Goal: Information Seeking & Learning: Compare options

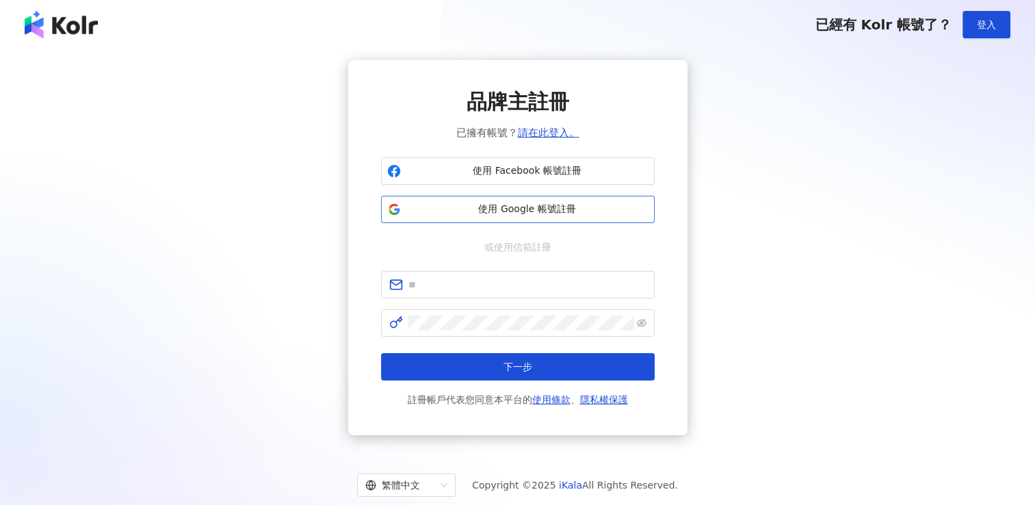
click at [500, 210] on span "使用 Google 帳號註冊" at bounding box center [528, 210] width 242 height 14
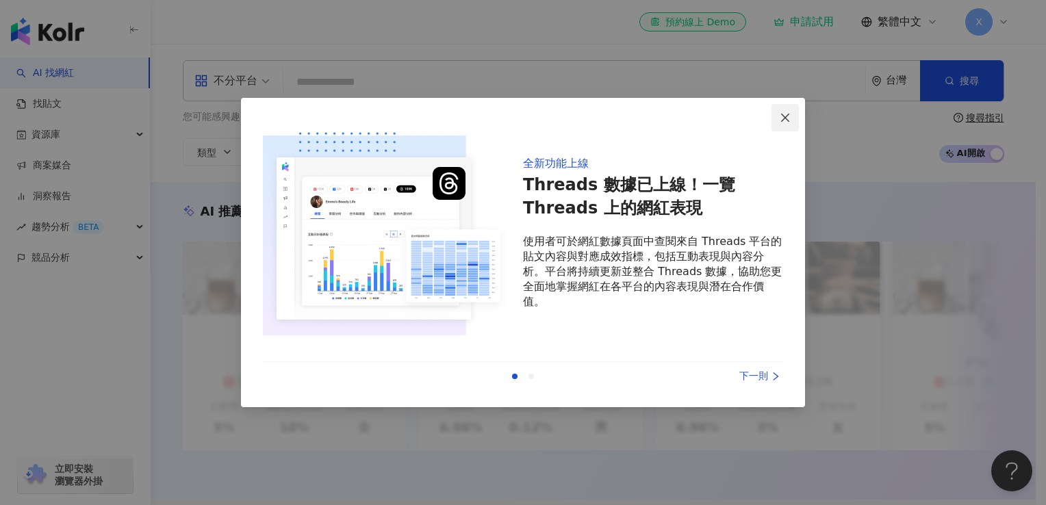
click at [784, 120] on icon "close" at bounding box center [785, 117] width 11 height 11
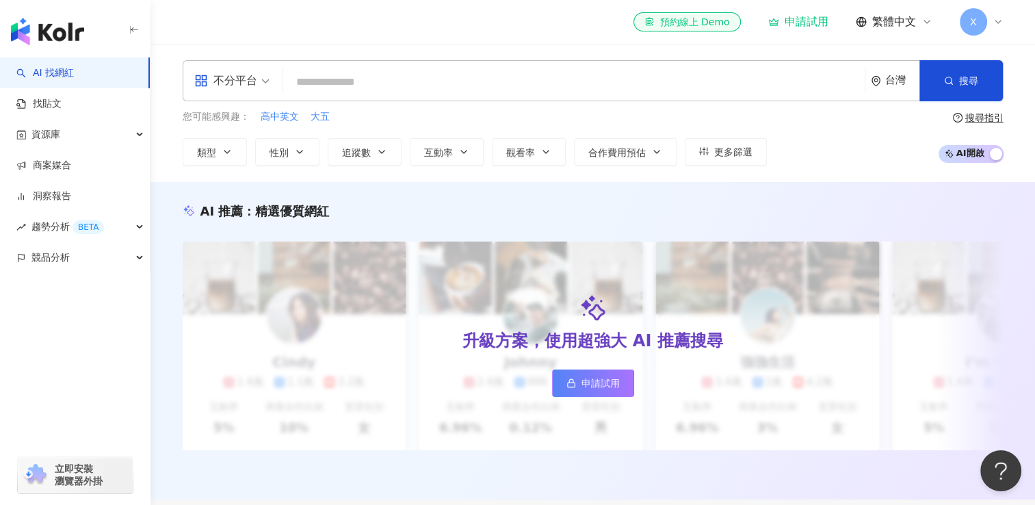
click at [312, 83] on input "search" at bounding box center [574, 82] width 571 height 26
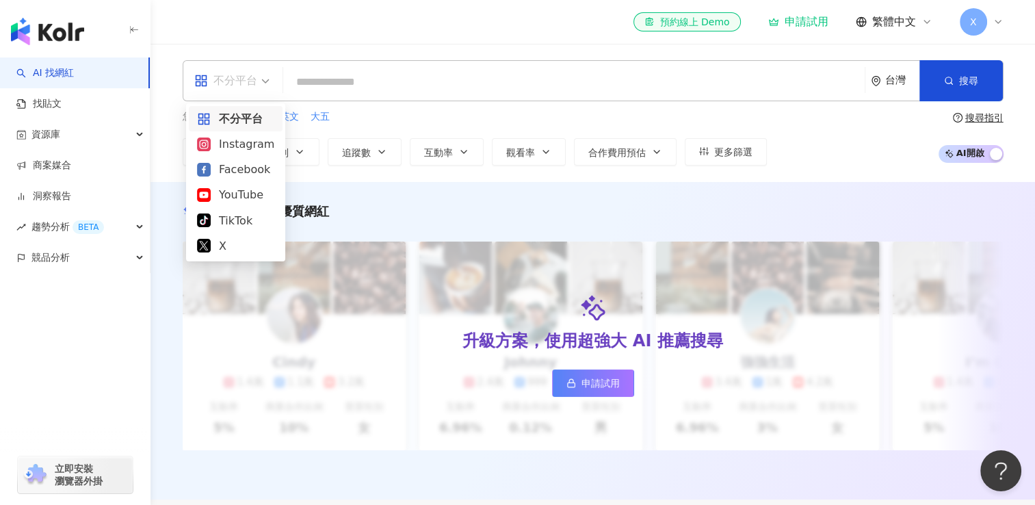
click at [234, 80] on div "不分平台" at bounding box center [225, 81] width 63 height 22
click at [219, 165] on div "Facebook" at bounding box center [235, 169] width 77 height 17
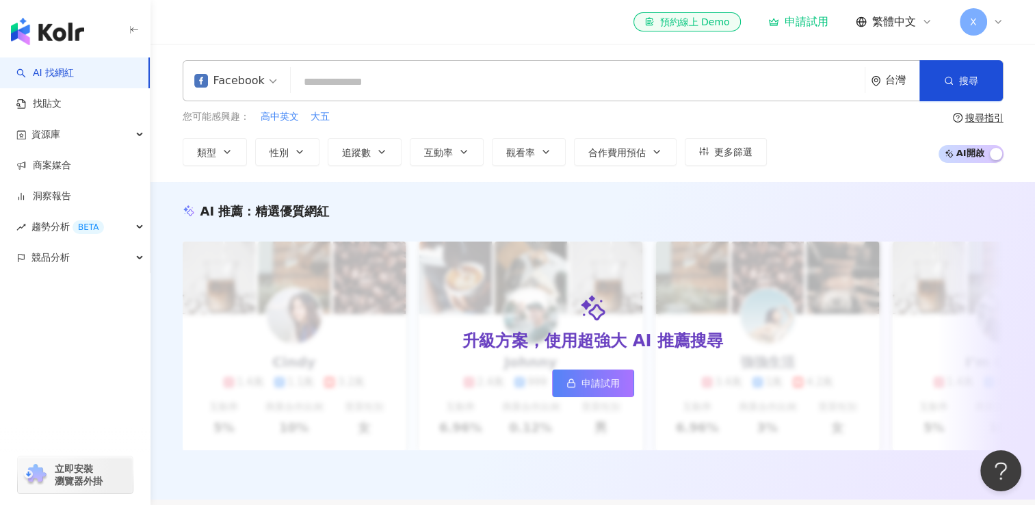
click at [320, 81] on input "search" at bounding box center [577, 82] width 563 height 26
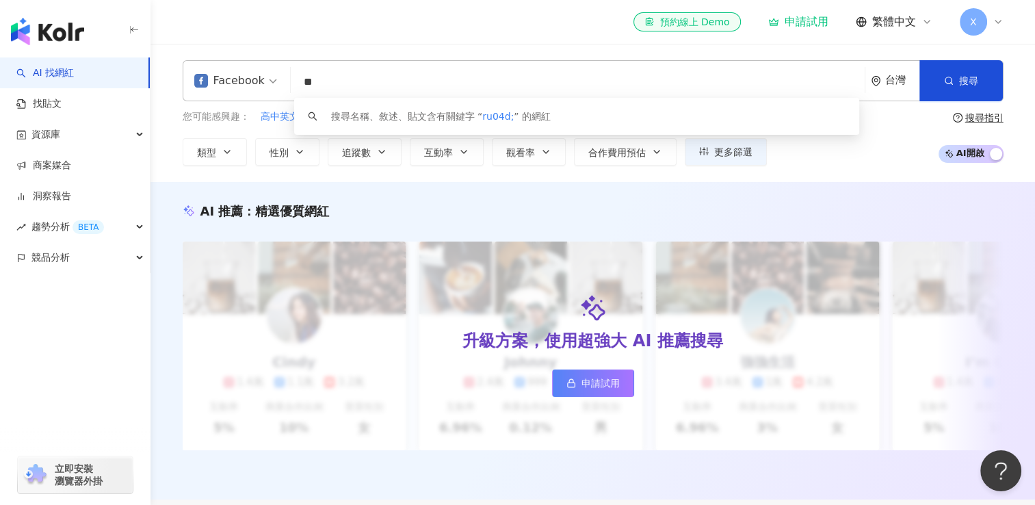
type input "*"
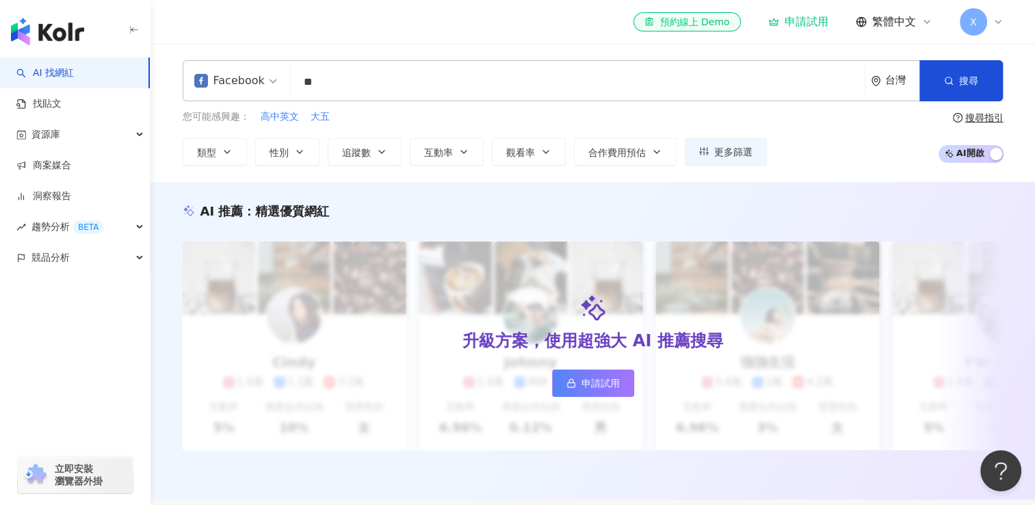
type input "**"
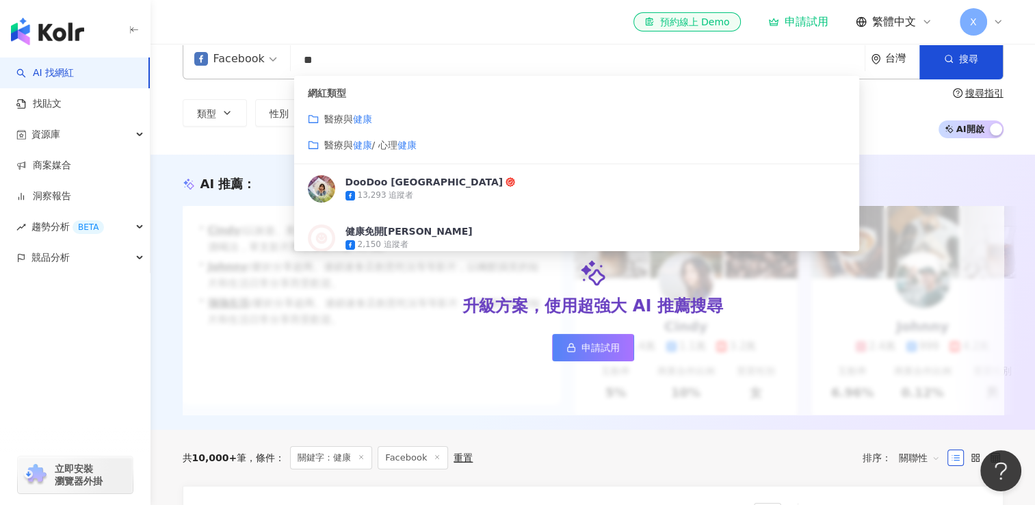
scroll to position [23, 0]
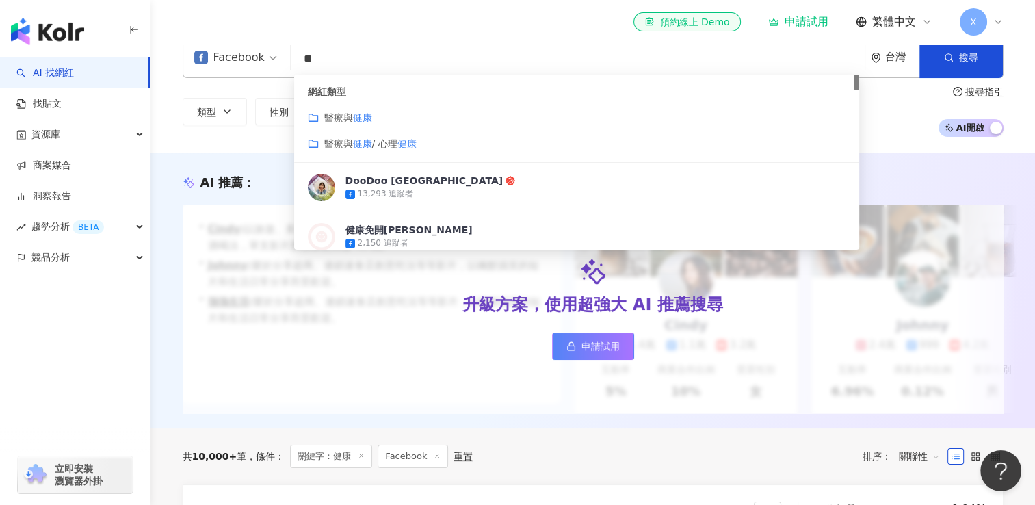
click at [359, 114] on mark "健康" at bounding box center [362, 117] width 19 height 11
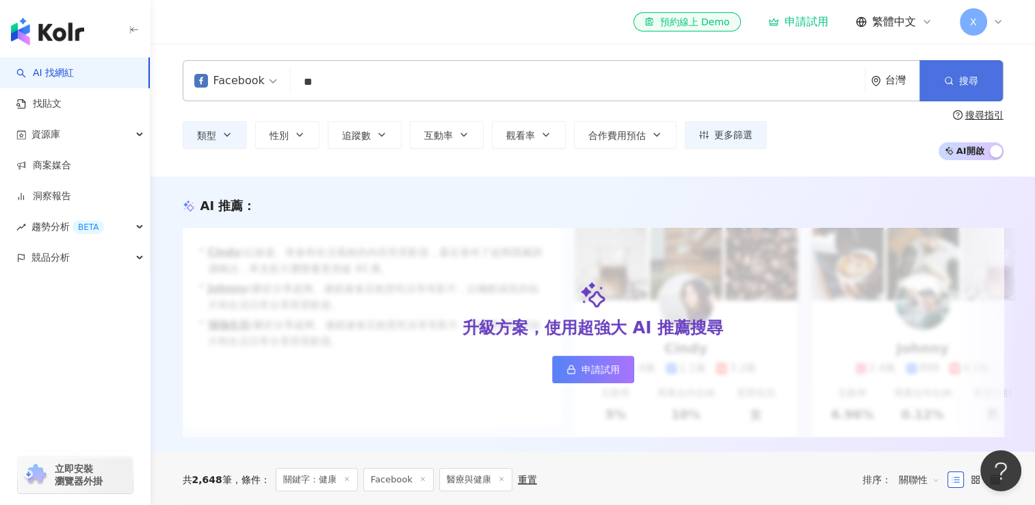
click at [963, 98] on button "搜尋" at bounding box center [961, 80] width 83 height 41
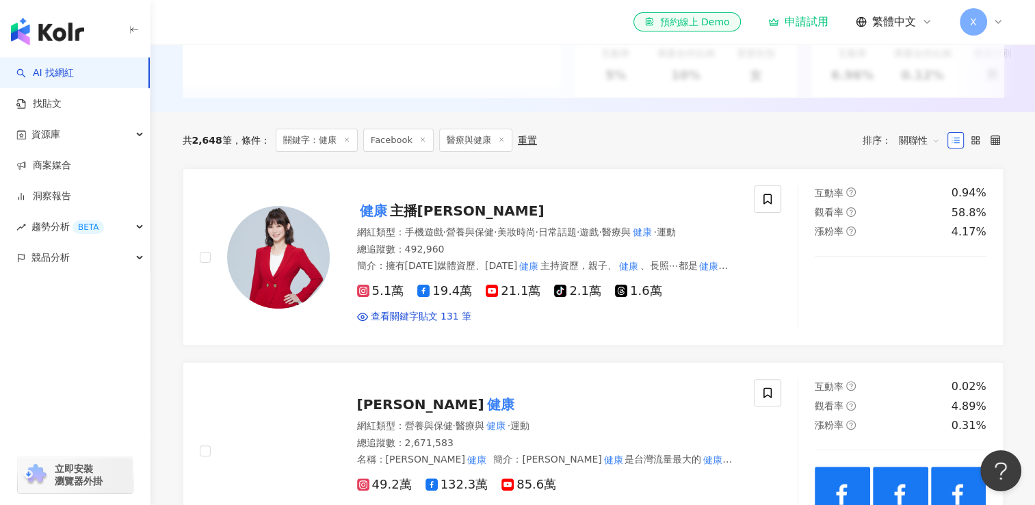
scroll to position [339, 0]
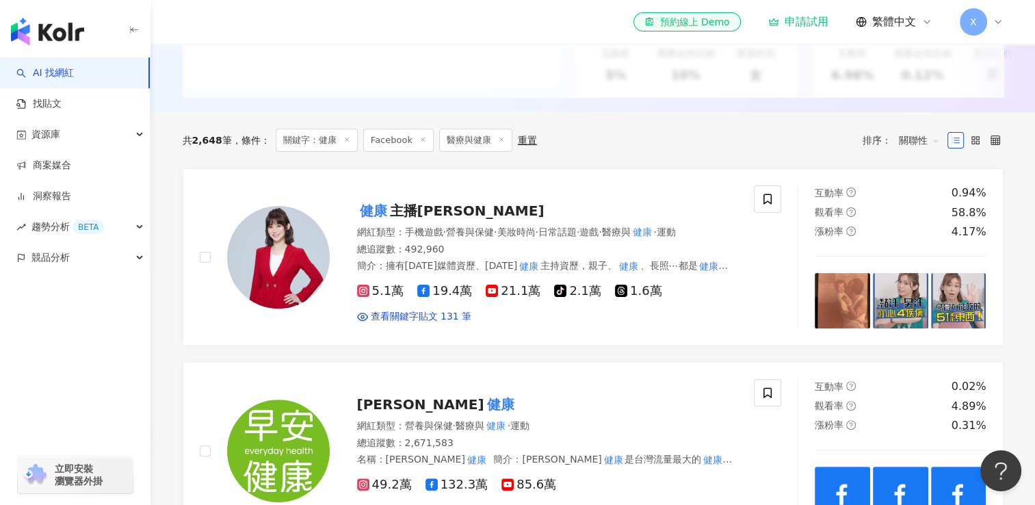
click at [346, 143] on icon at bounding box center [347, 139] width 7 height 7
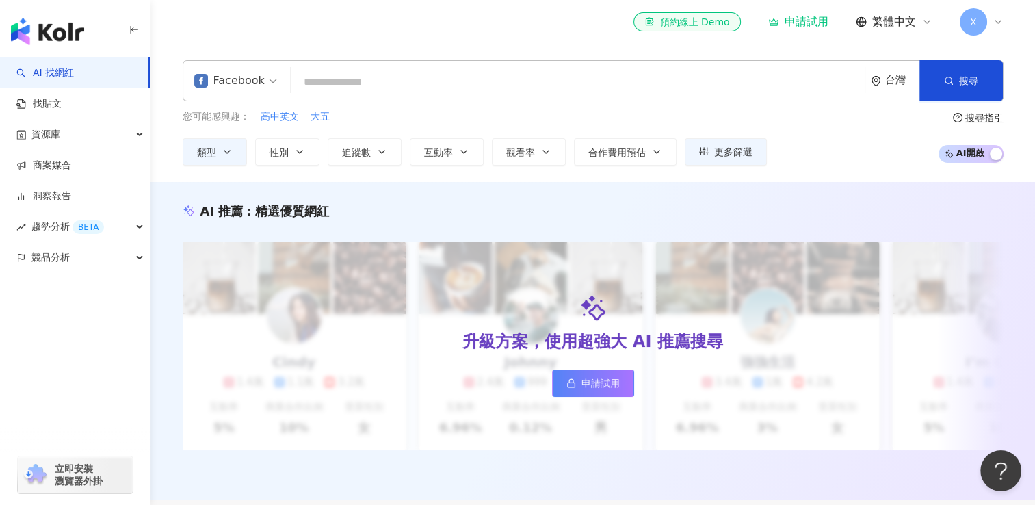
click at [339, 92] on input "search" at bounding box center [577, 82] width 563 height 26
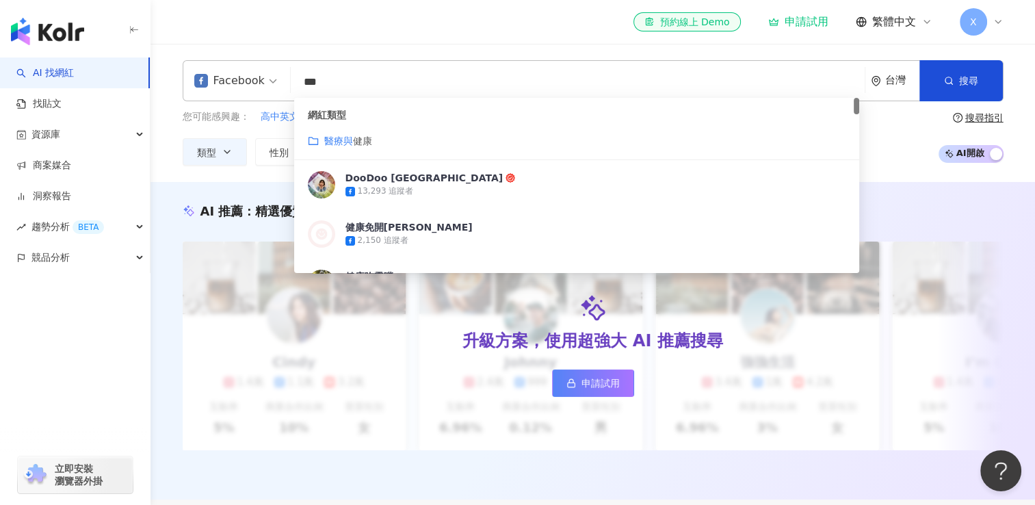
click at [354, 140] on button "追蹤數" at bounding box center [365, 151] width 74 height 27
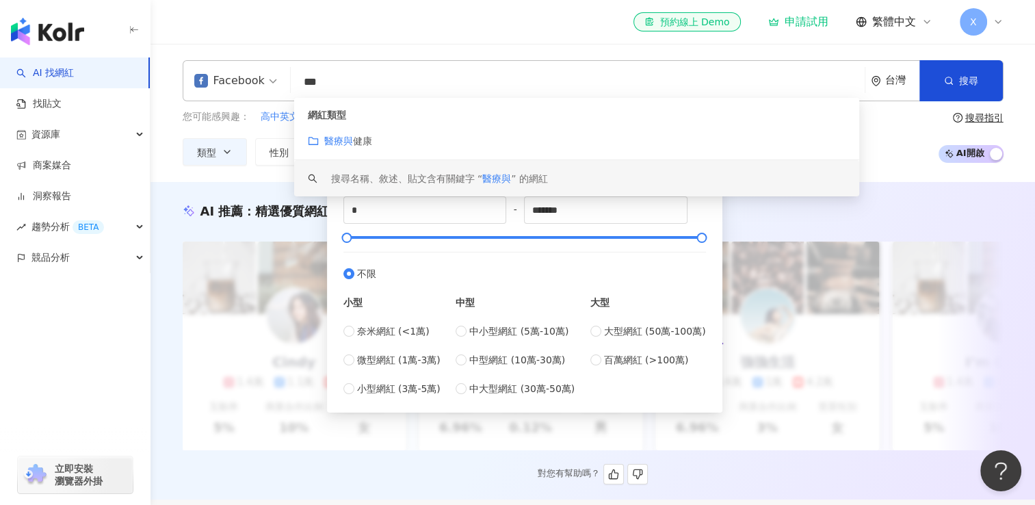
click at [500, 446] on div "升級方案，使用超強大 AI 推薦搜尋 申請試用" at bounding box center [593, 346] width 821 height 209
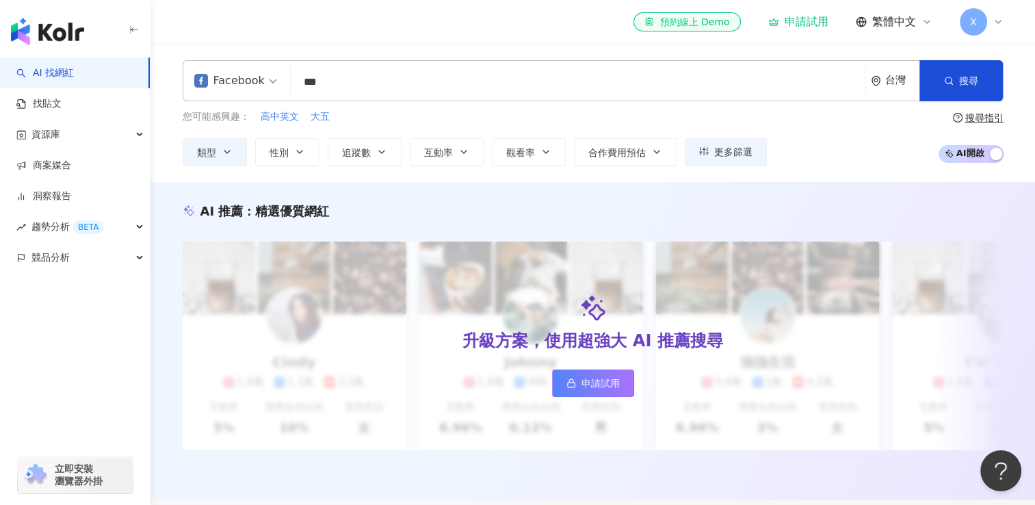
click at [350, 73] on input "***" at bounding box center [577, 82] width 563 height 26
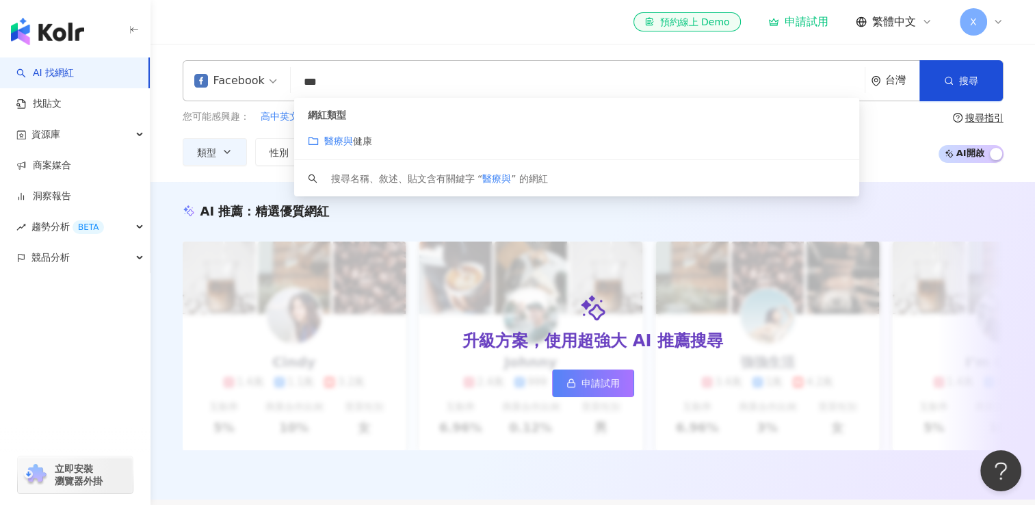
click at [347, 136] on mark "醫療與" at bounding box center [338, 141] width 29 height 11
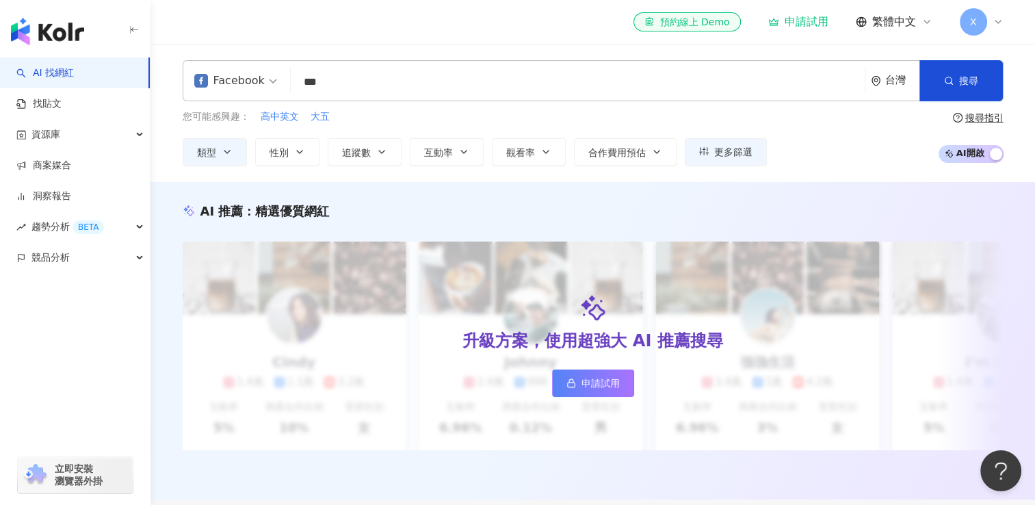
click at [345, 77] on input "***" at bounding box center [577, 82] width 563 height 26
click at [348, 92] on input "***" at bounding box center [577, 82] width 563 height 26
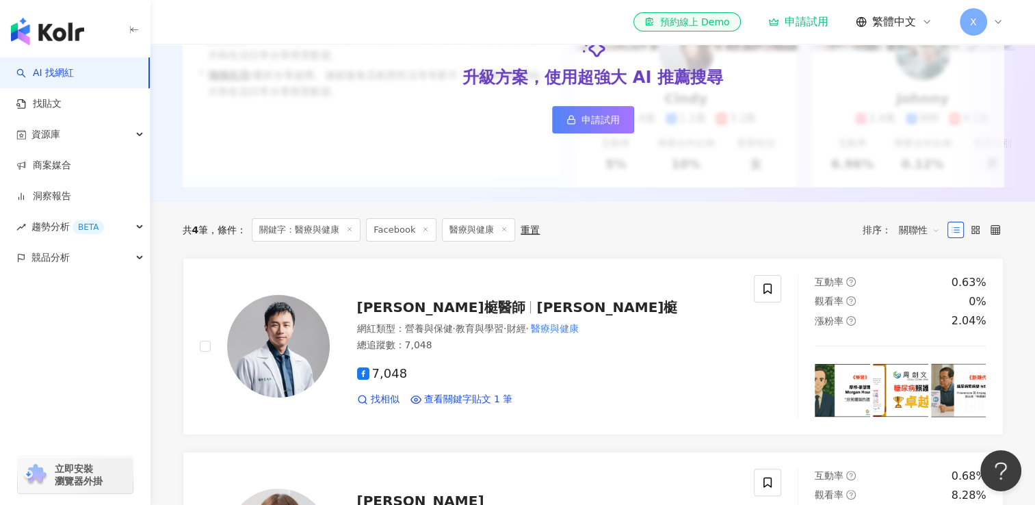
scroll to position [253, 0]
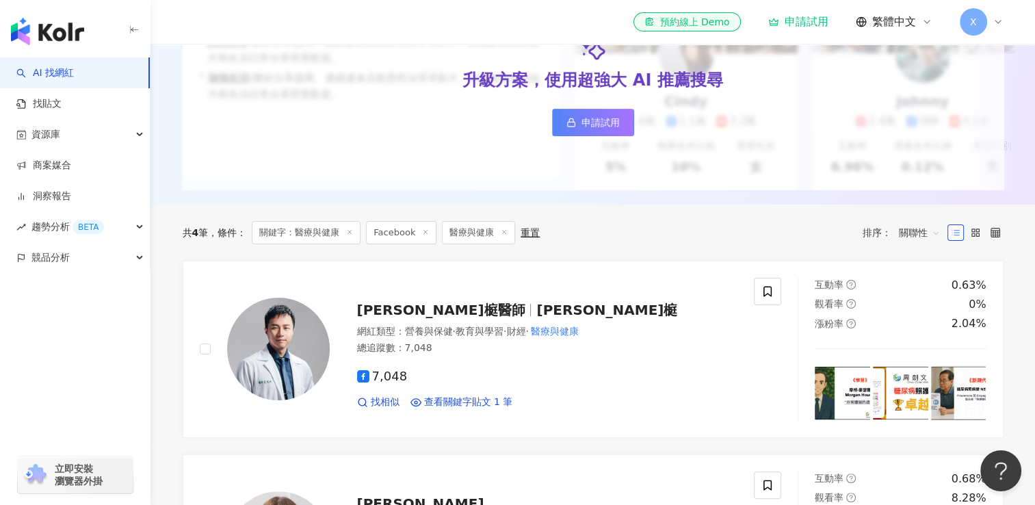
click at [963, 240] on span at bounding box center [956, 232] width 16 height 16
click at [979, 237] on icon at bounding box center [976, 233] width 10 height 10
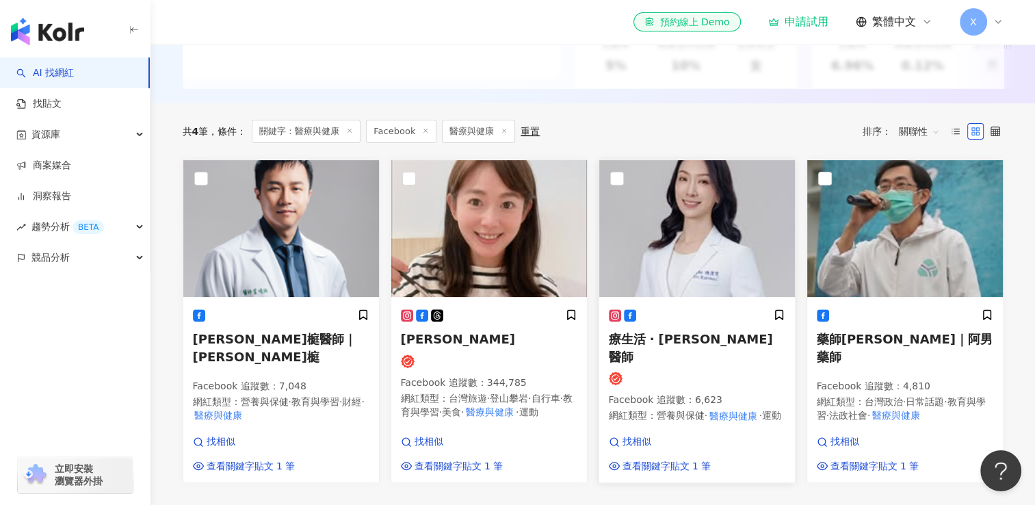
scroll to position [352, 0]
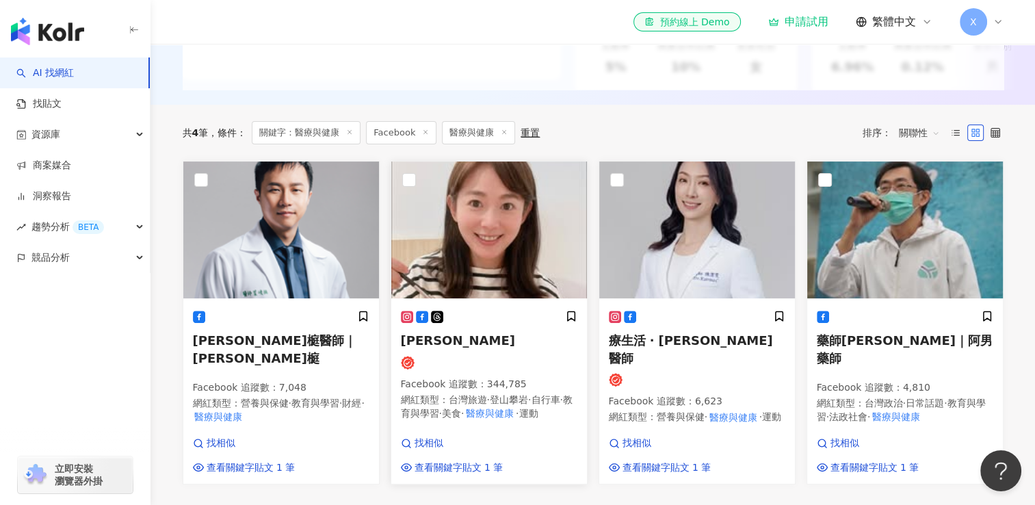
click at [424, 348] on span "魏華萱" at bounding box center [458, 340] width 114 height 14
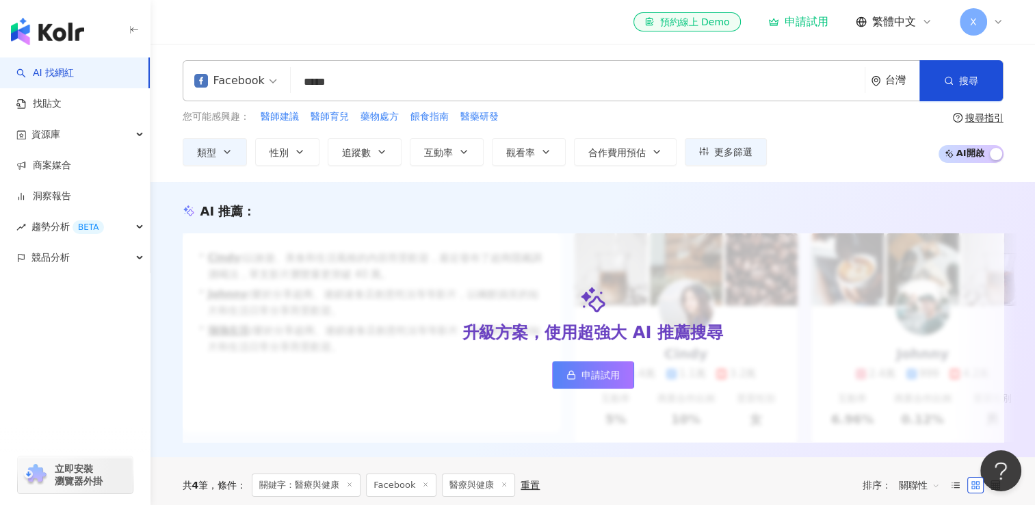
scroll to position [0, 0]
click at [331, 81] on input "*****" at bounding box center [577, 82] width 563 height 26
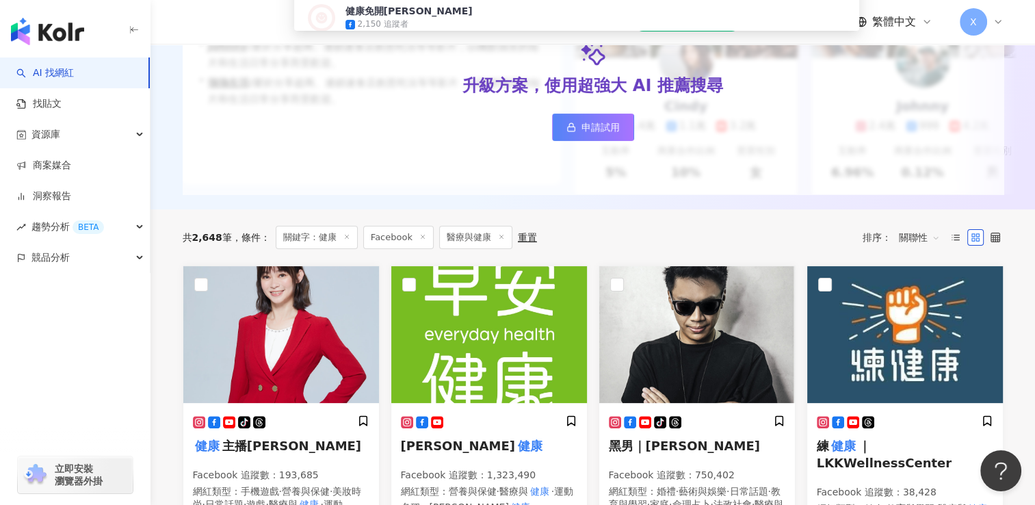
scroll to position [285, 0]
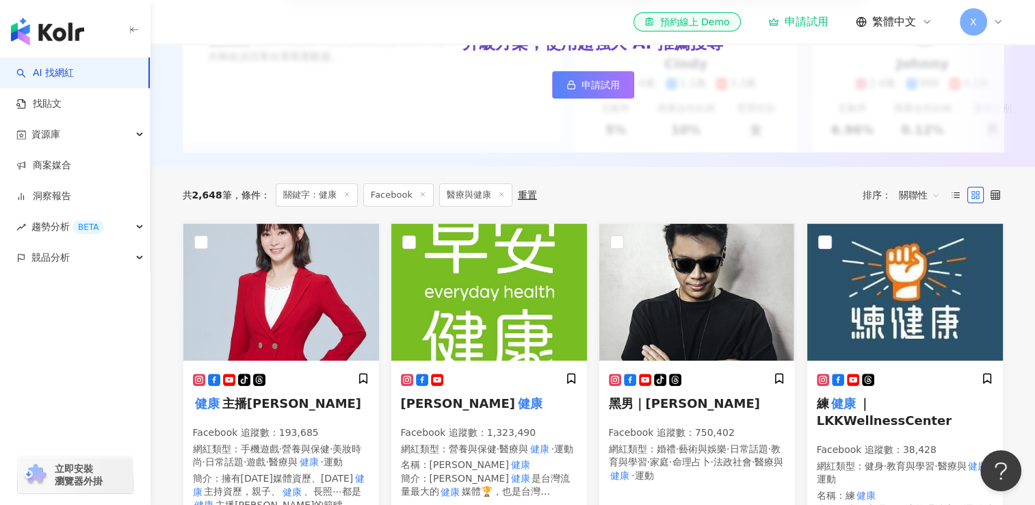
type input "**"
click at [500, 196] on line at bounding box center [501, 194] width 3 height 3
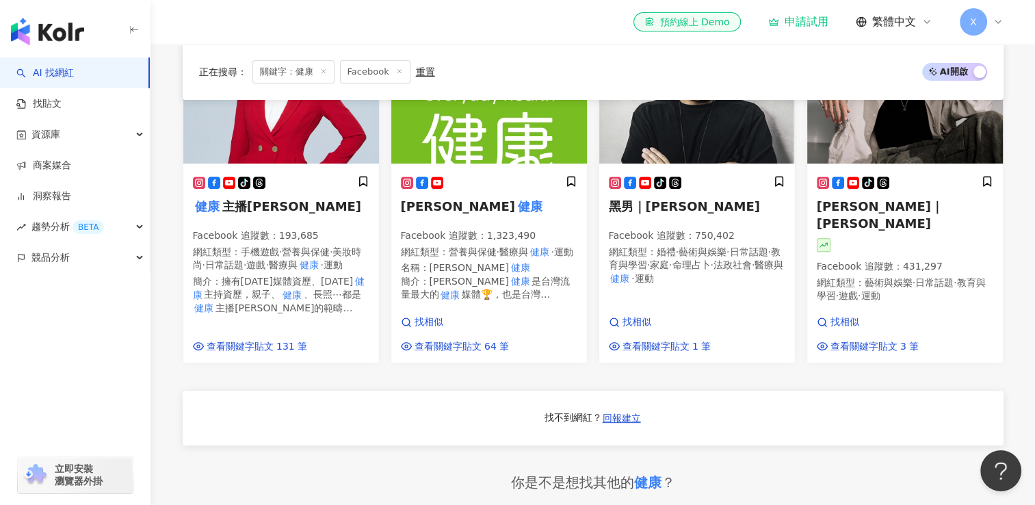
scroll to position [512, 0]
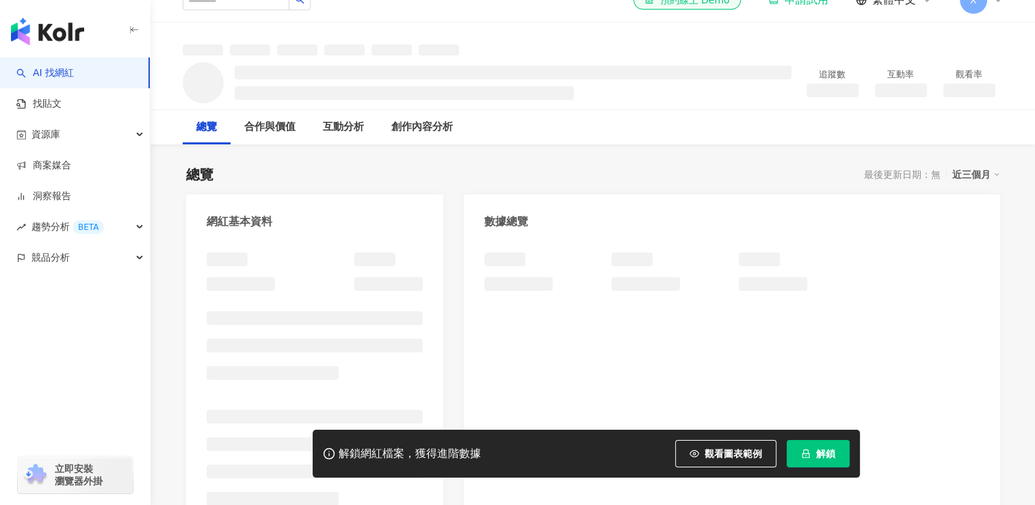
scroll to position [33, 0]
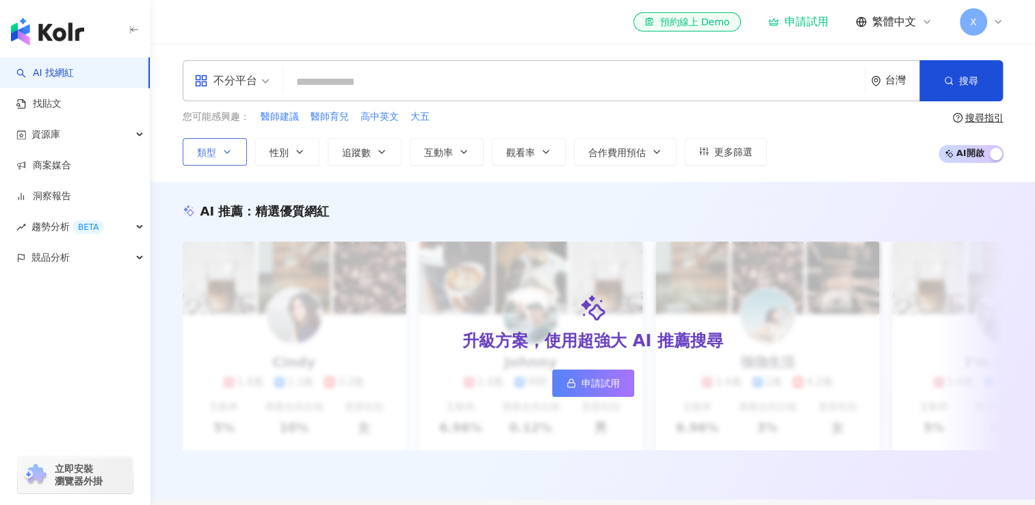
click at [224, 152] on icon "button" at bounding box center [227, 151] width 11 height 11
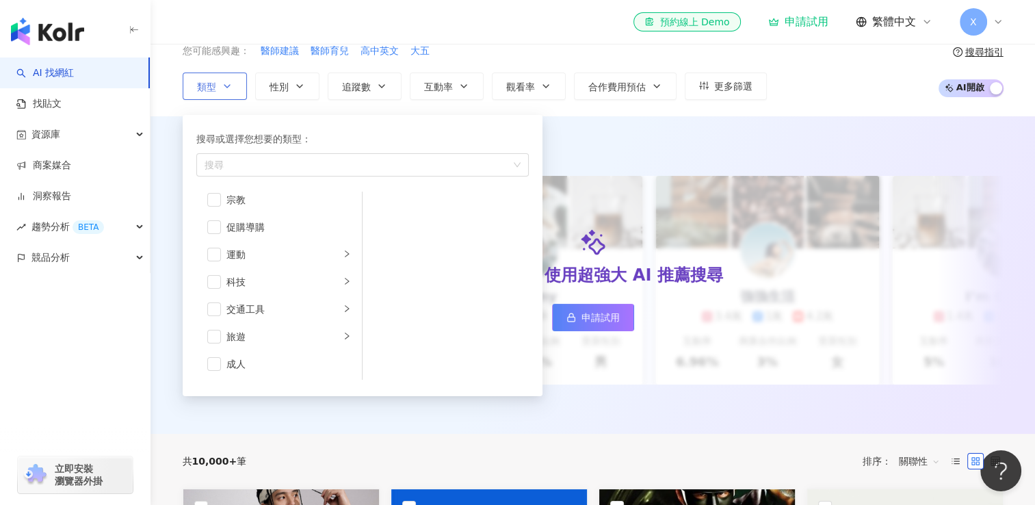
scroll to position [71, 0]
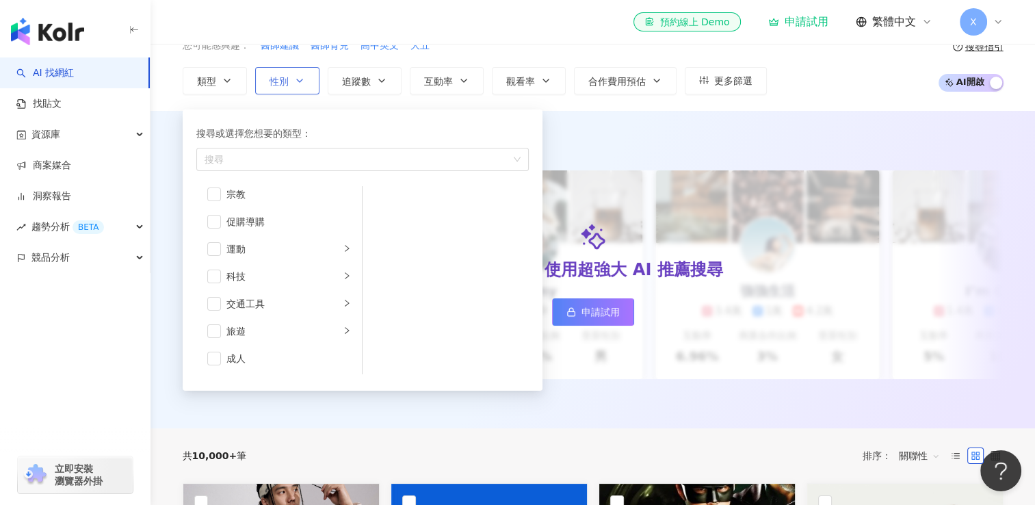
click at [287, 73] on button "性別" at bounding box center [287, 80] width 64 height 27
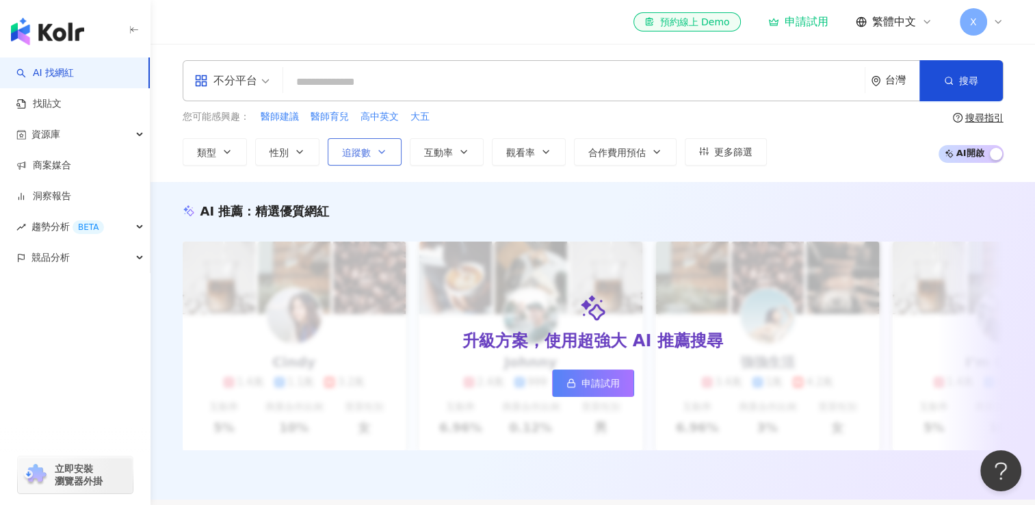
click at [348, 147] on span "追蹤數" at bounding box center [356, 152] width 29 height 11
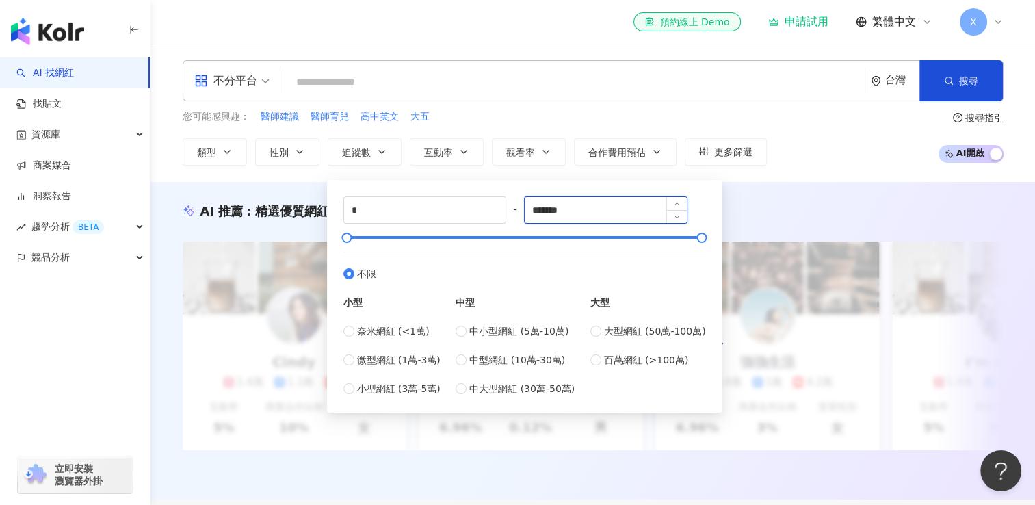
click at [576, 212] on input "*******" at bounding box center [606, 210] width 162 height 26
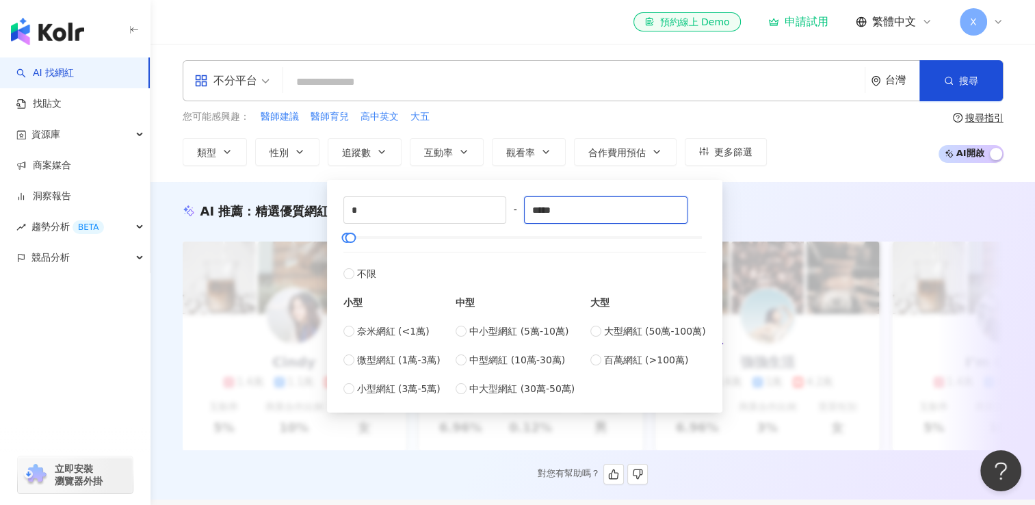
type input "*****"
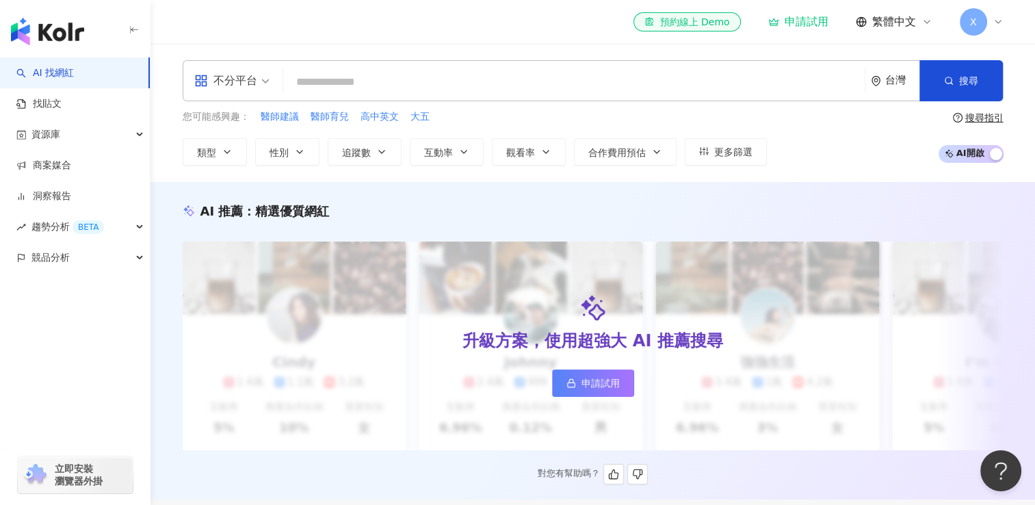
click at [171, 330] on div "AI 推薦 ： 精選優質網紅 升級方案，使用超強大 AI 推薦搜尋 申請試用 Cindy 1.4萬 1.1萬 3.2萬 互動率 5% 商業合作比例 10% 受…" at bounding box center [593, 344] width 876 height 282
click at [438, 149] on span "互動率" at bounding box center [438, 152] width 29 height 11
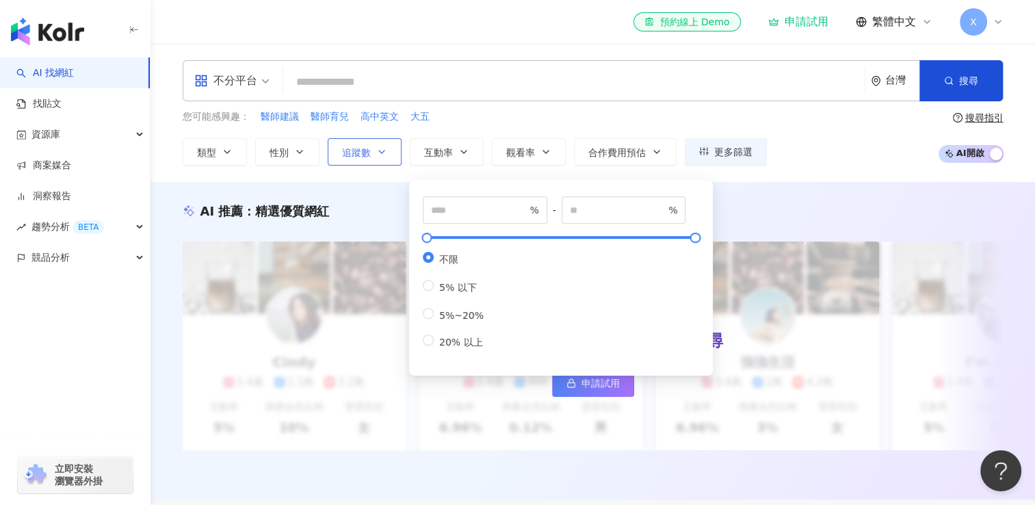
click at [377, 149] on icon "button" at bounding box center [381, 151] width 11 height 11
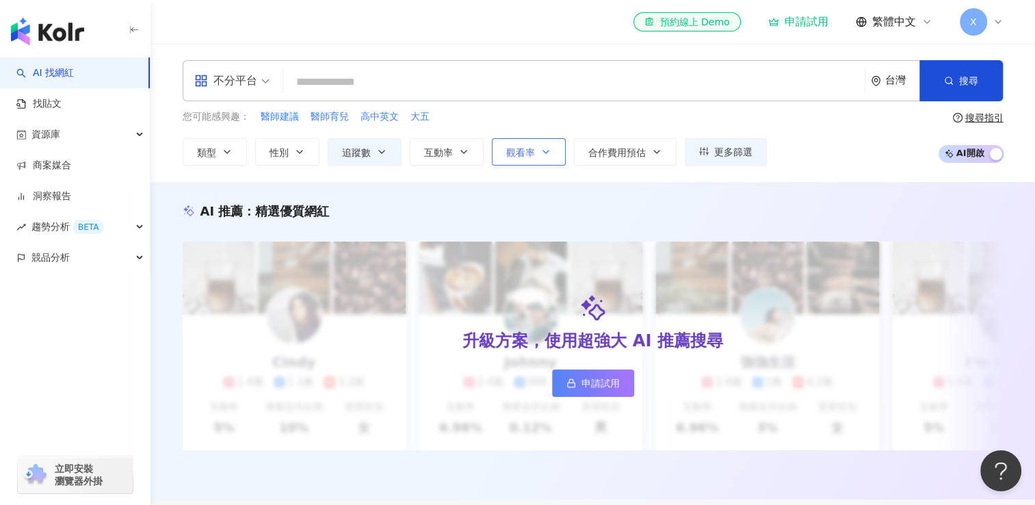
click at [513, 155] on span "觀看率" at bounding box center [520, 152] width 29 height 11
click at [589, 154] on span "合作費用預估" at bounding box center [617, 152] width 57 height 11
click at [204, 147] on span "類型" at bounding box center [206, 152] width 19 height 11
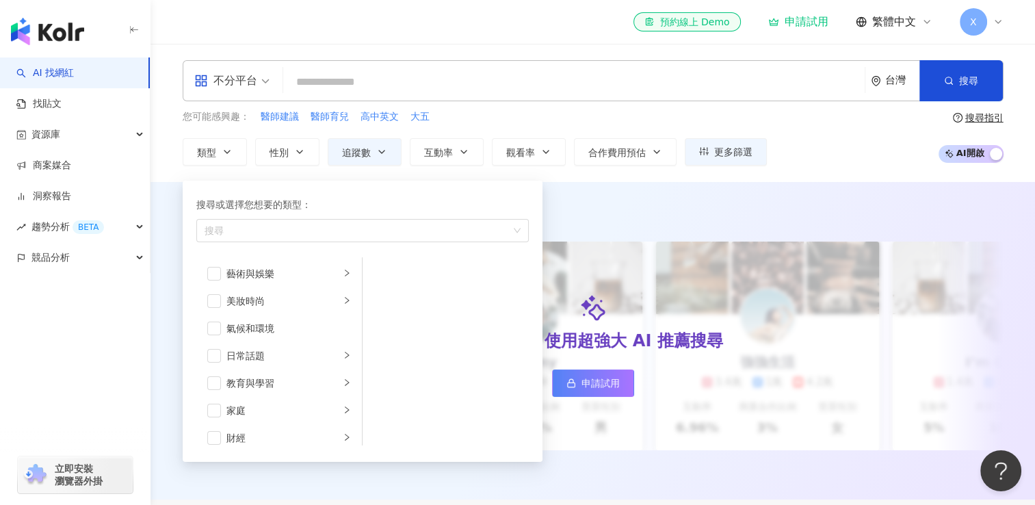
click at [243, 85] on div "不分平台" at bounding box center [225, 81] width 63 height 22
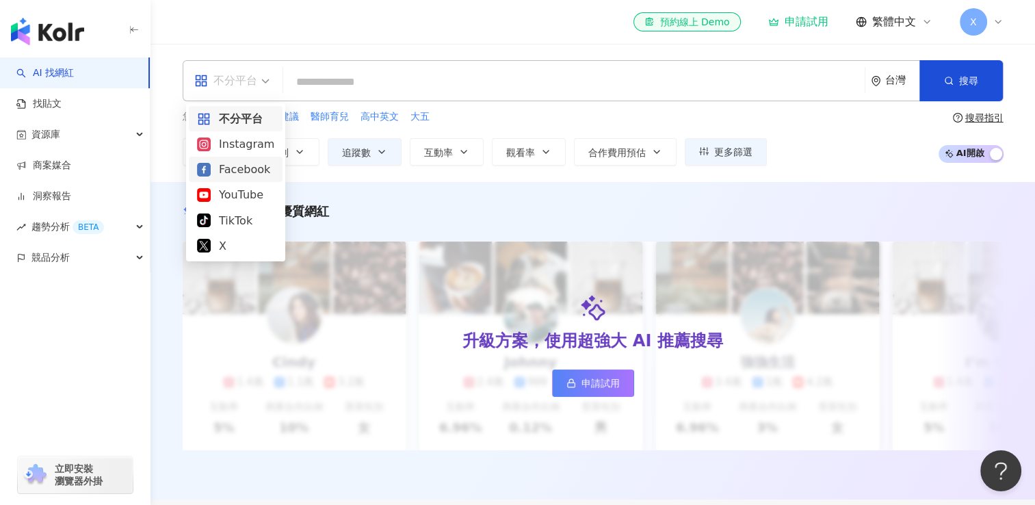
click at [220, 162] on div "Facebook" at bounding box center [235, 169] width 77 height 17
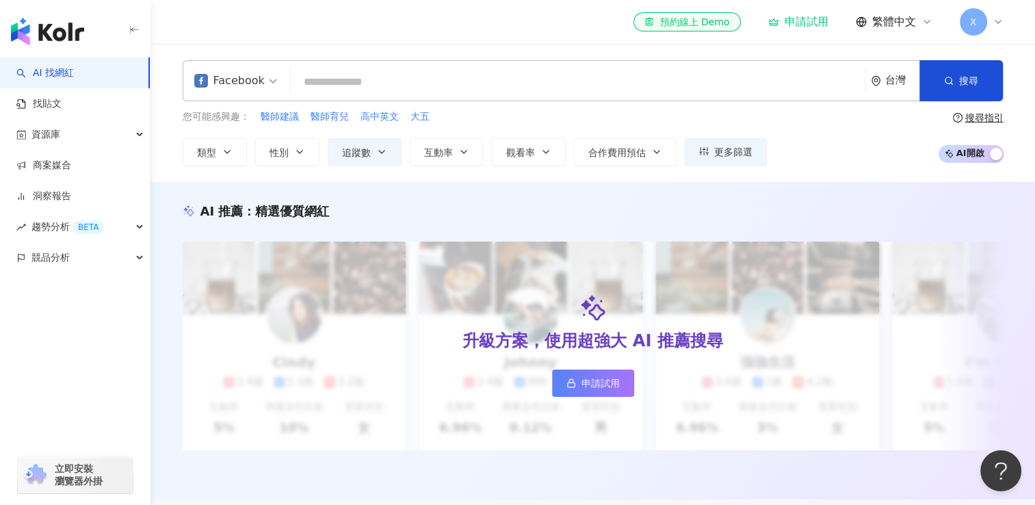
click at [319, 83] on input "search" at bounding box center [577, 82] width 563 height 26
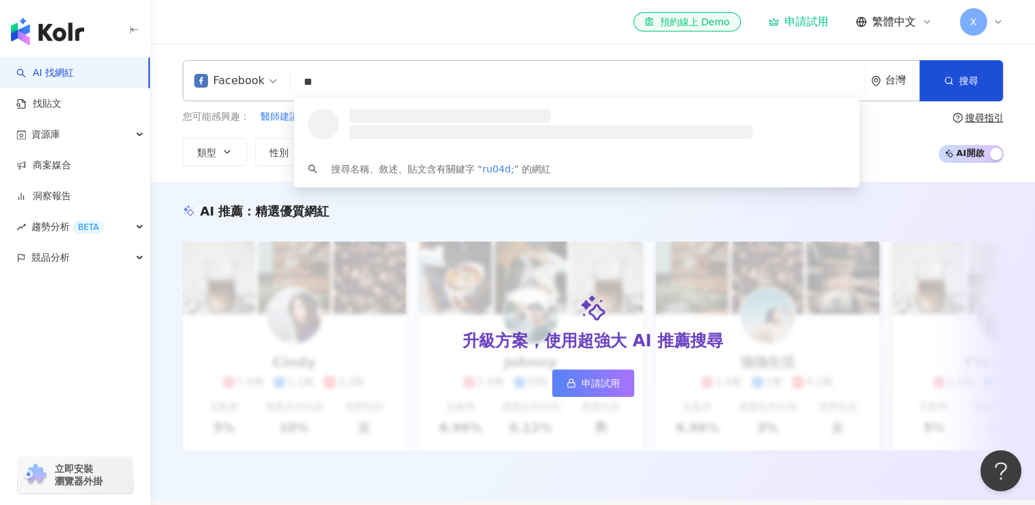
type input "*"
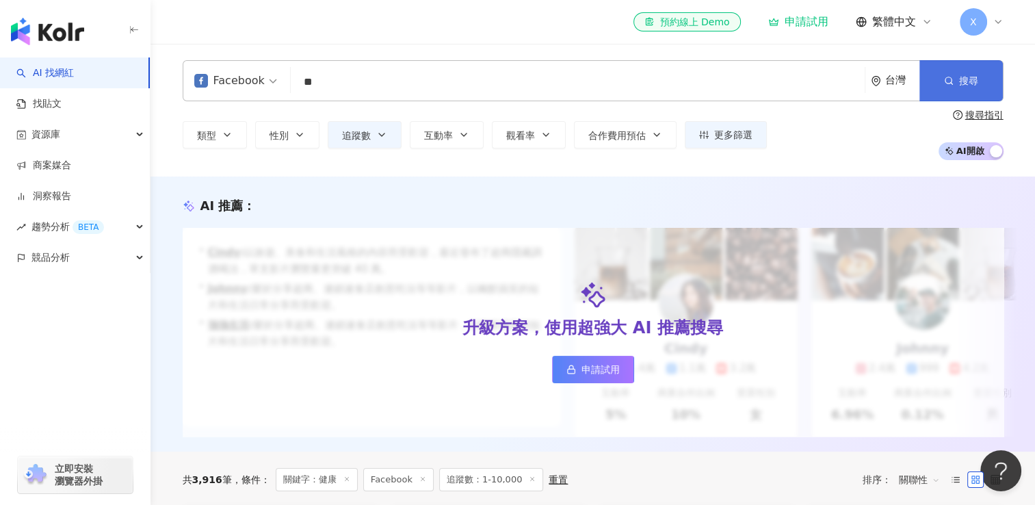
click at [962, 94] on button "搜尋" at bounding box center [961, 80] width 83 height 41
click at [328, 84] on input "**" at bounding box center [577, 82] width 563 height 26
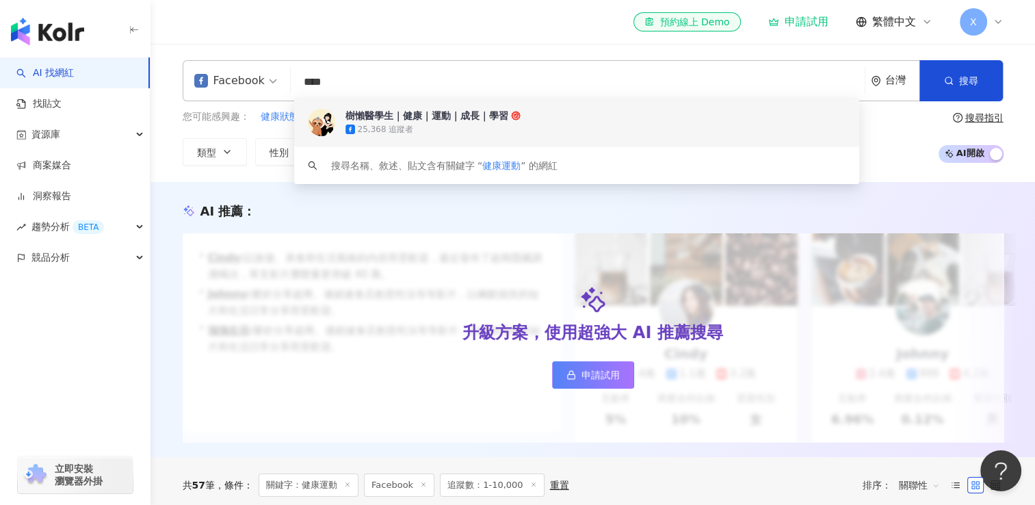
click at [352, 85] on input "****" at bounding box center [577, 82] width 563 height 26
click at [319, 86] on input "****" at bounding box center [577, 82] width 563 height 26
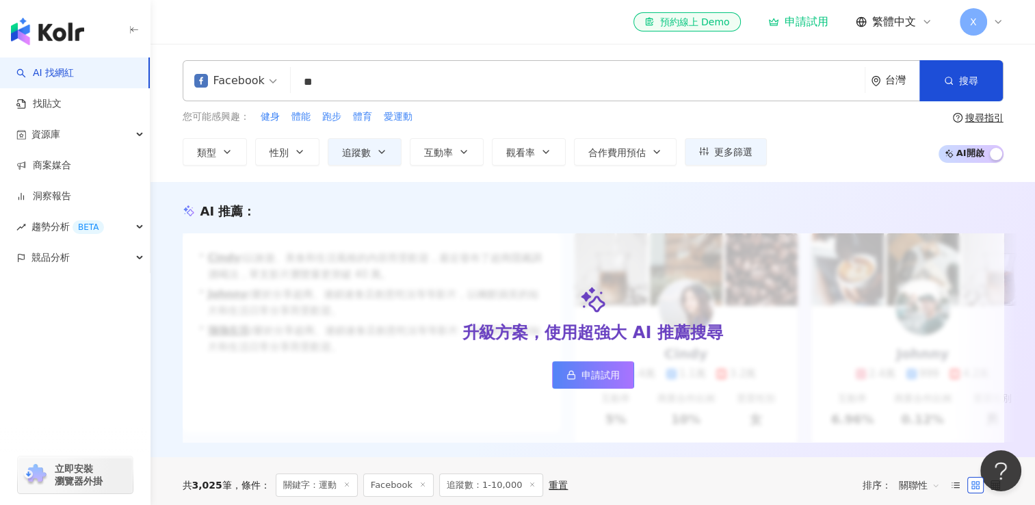
click at [361, 79] on input "**" at bounding box center [577, 82] width 563 height 26
type input "*"
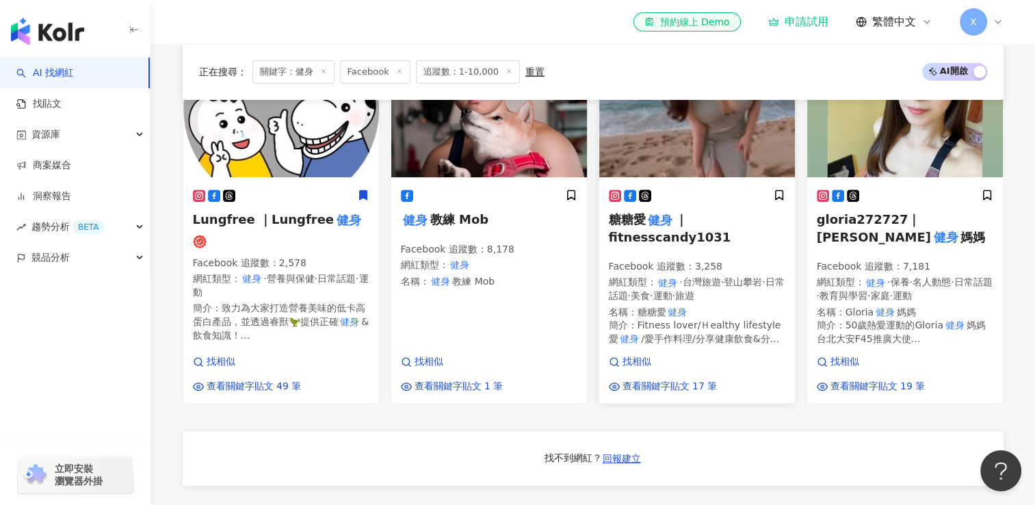
scroll to position [443, 0]
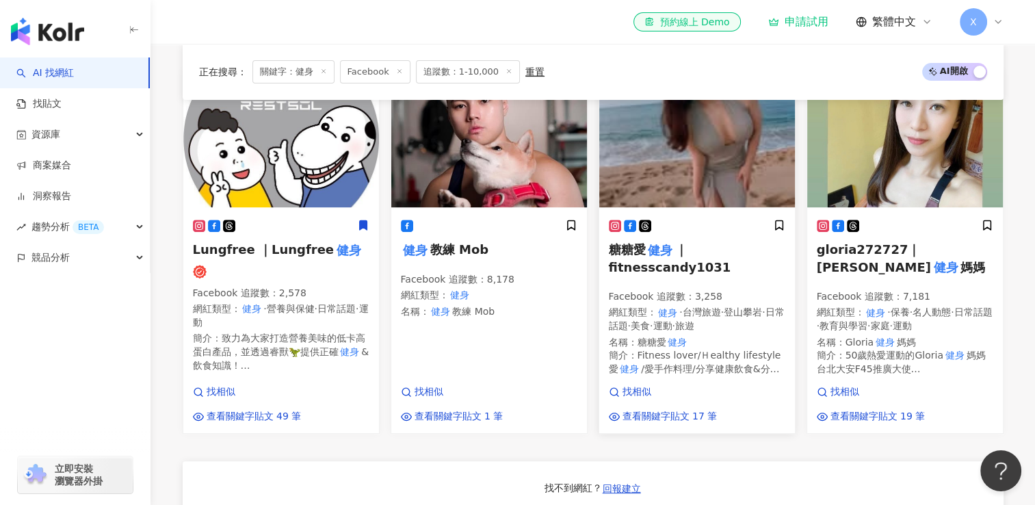
type input "**"
click at [636, 257] on span "糖糖愛" at bounding box center [627, 249] width 37 height 14
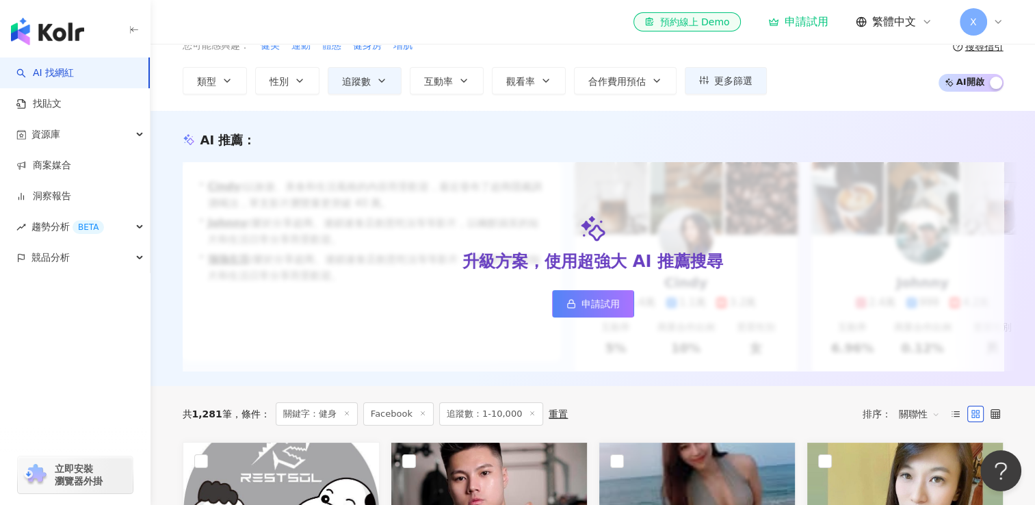
scroll to position [0, 0]
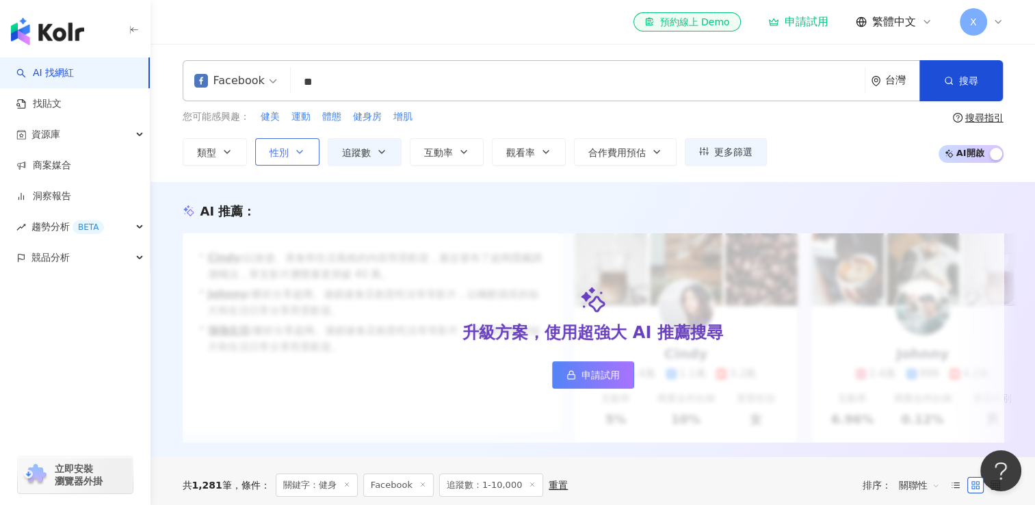
click at [285, 153] on span "性別" at bounding box center [279, 152] width 19 height 11
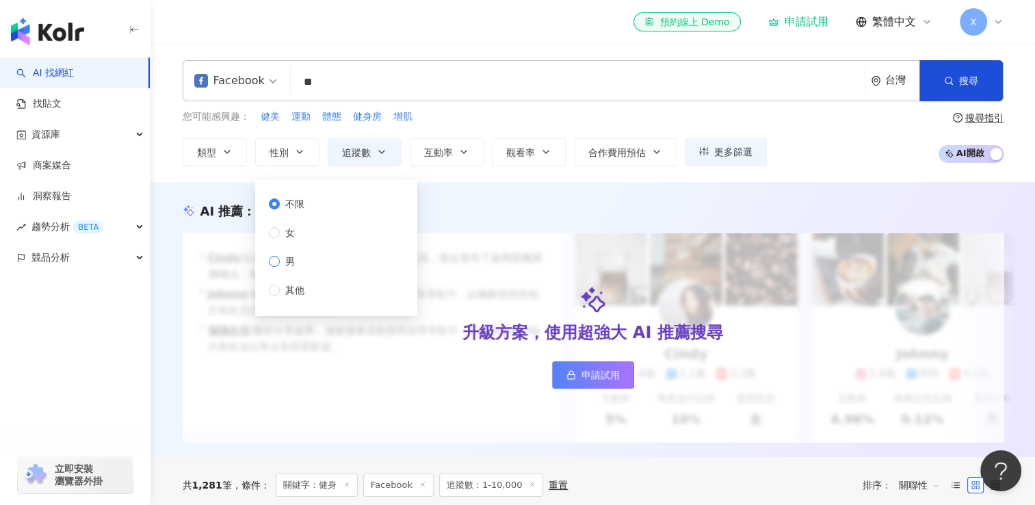
click at [272, 267] on label "男" at bounding box center [289, 261] width 41 height 15
click at [969, 86] on span "搜尋" at bounding box center [968, 80] width 19 height 11
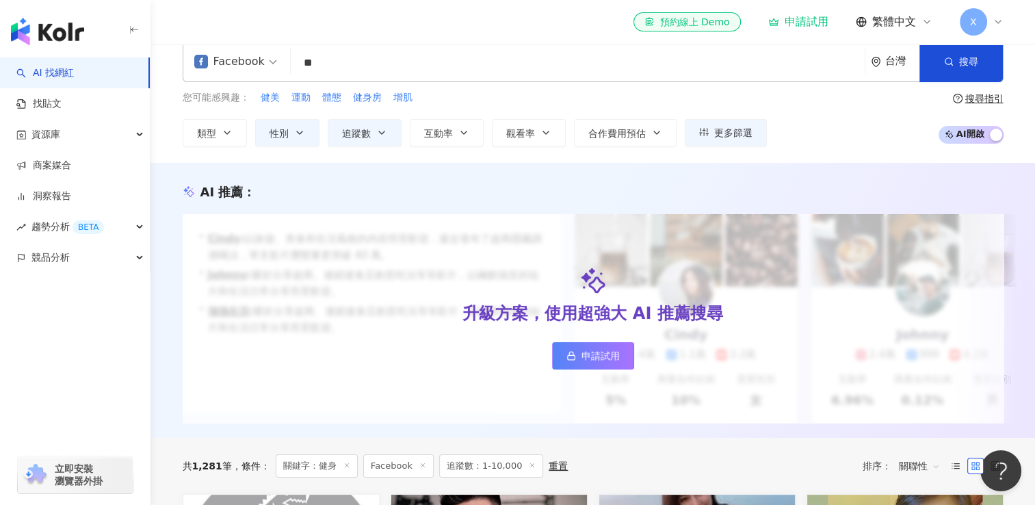
scroll to position [66, 0]
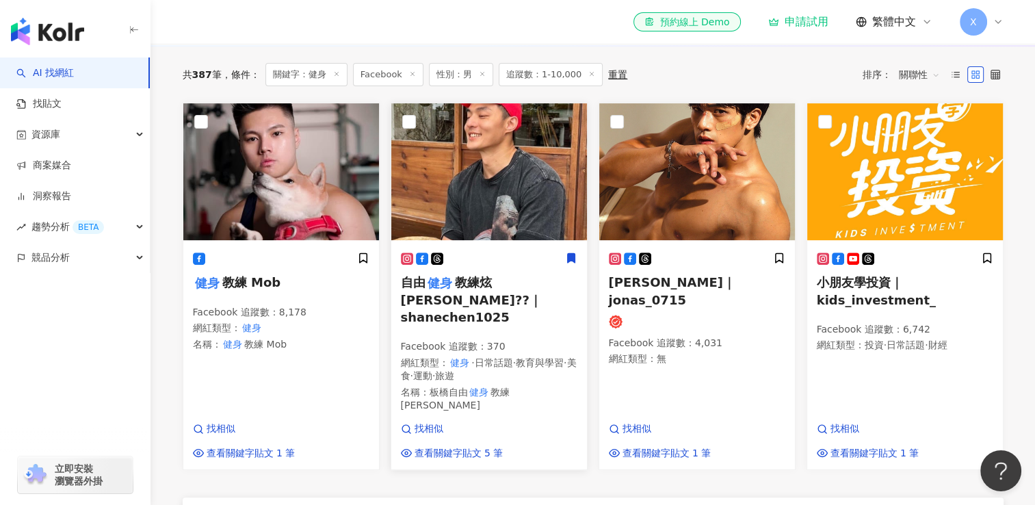
scroll to position [412, 0]
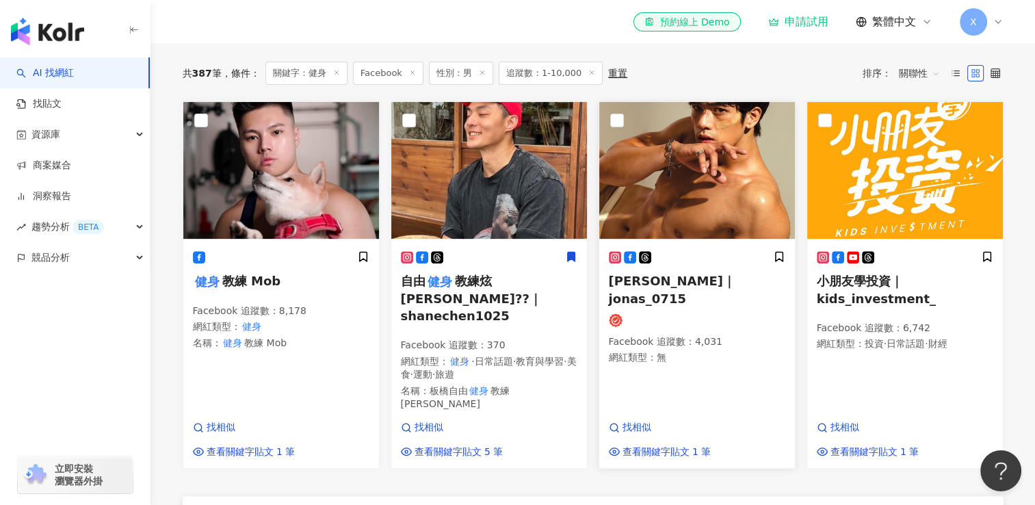
click at [658, 294] on span "俊諺｜jonas_0715" at bounding box center [672, 289] width 127 height 31
click at [247, 288] on span "教練 Mob" at bounding box center [251, 281] width 58 height 14
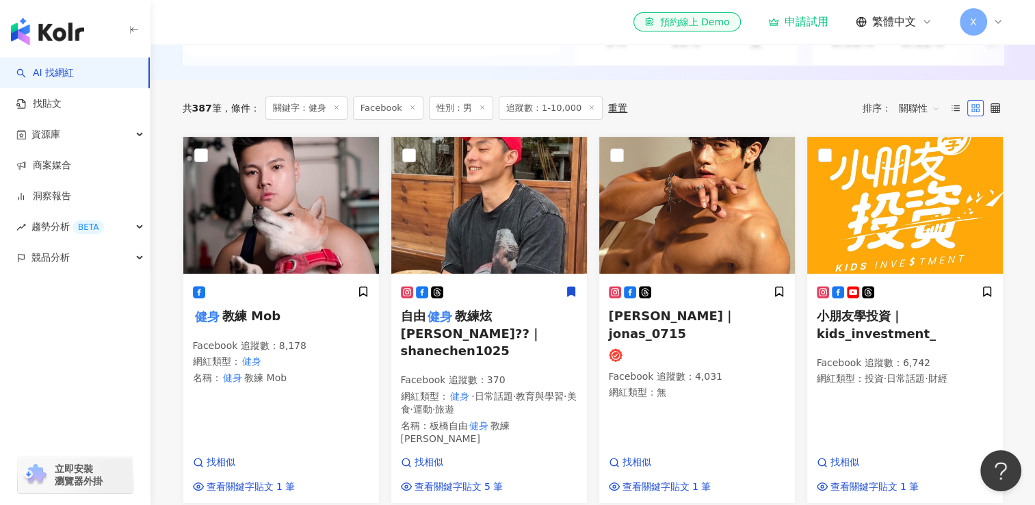
scroll to position [0, 0]
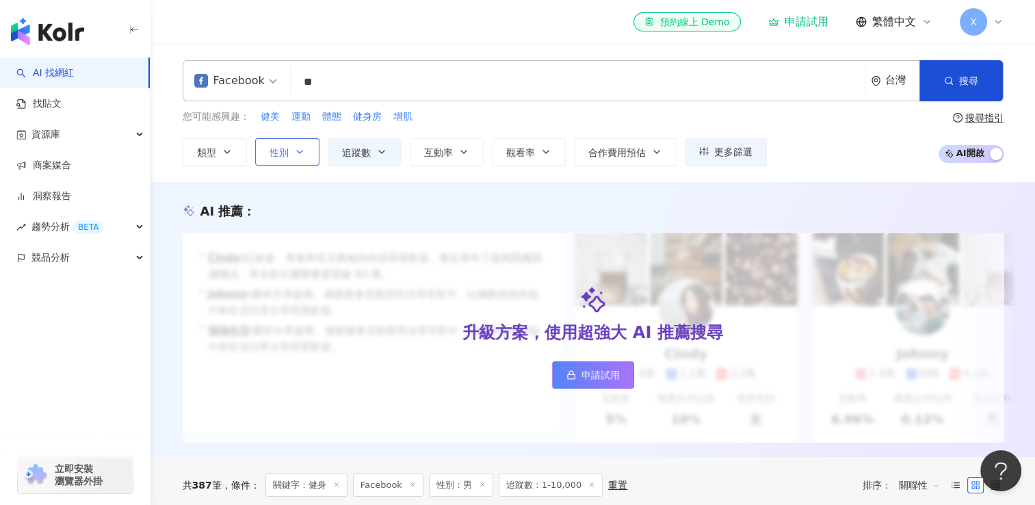
click at [281, 157] on span "性別" at bounding box center [279, 152] width 19 height 11
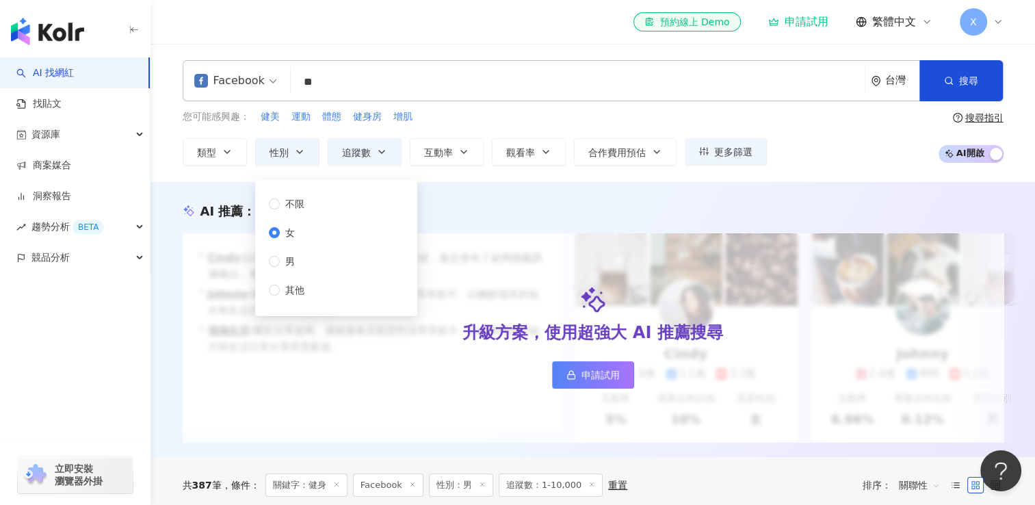
click at [959, 83] on span "搜尋" at bounding box center [968, 80] width 19 height 11
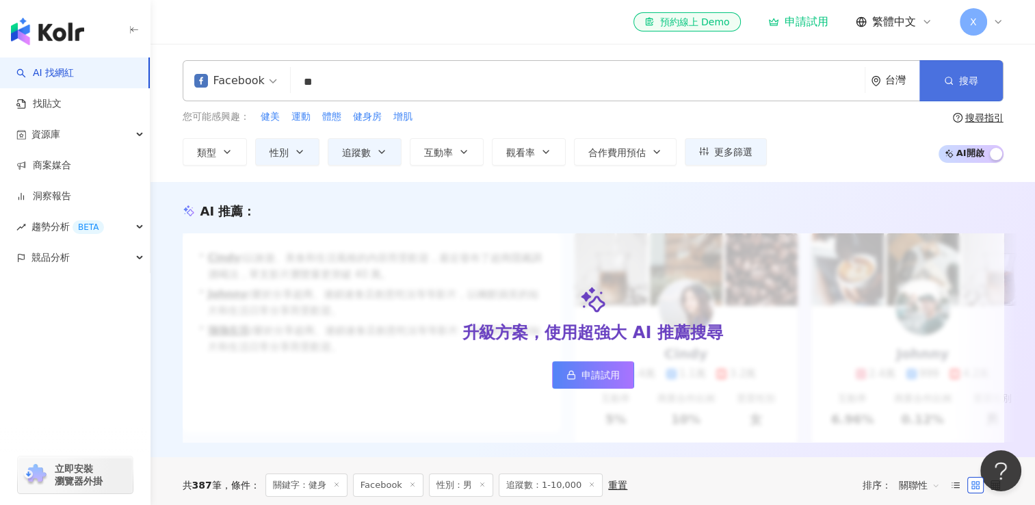
click at [953, 88] on button "搜尋" at bounding box center [961, 80] width 83 height 41
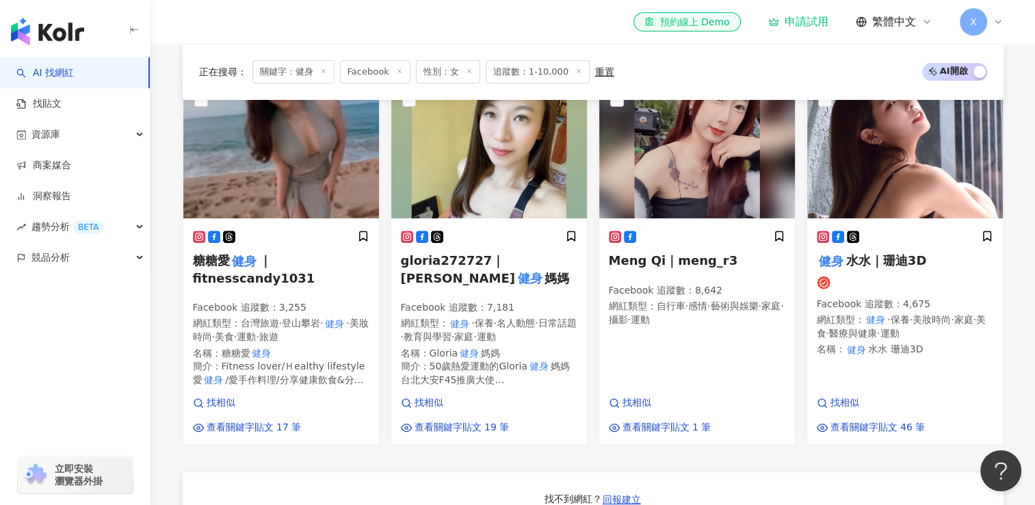
scroll to position [435, 0]
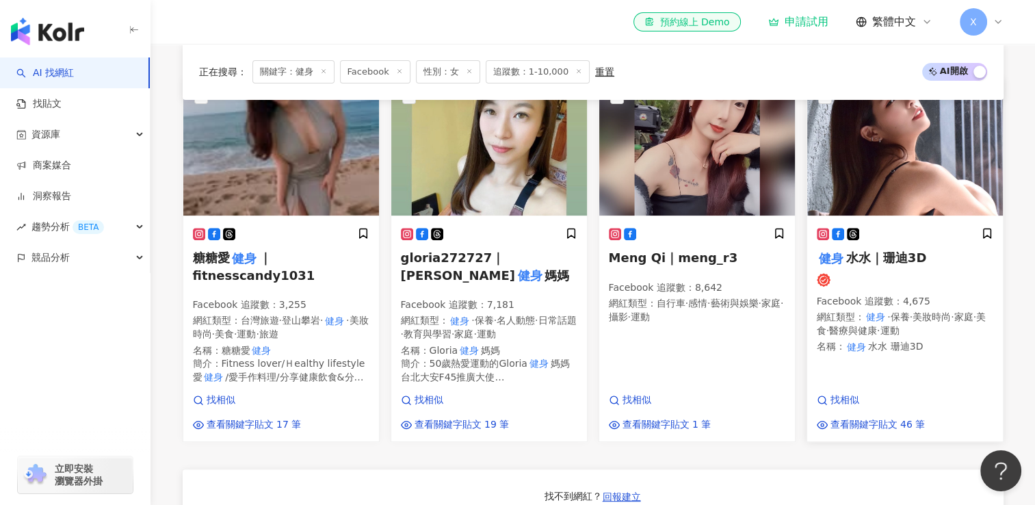
click at [866, 265] on span "水水｜珊迪3D" at bounding box center [887, 257] width 80 height 14
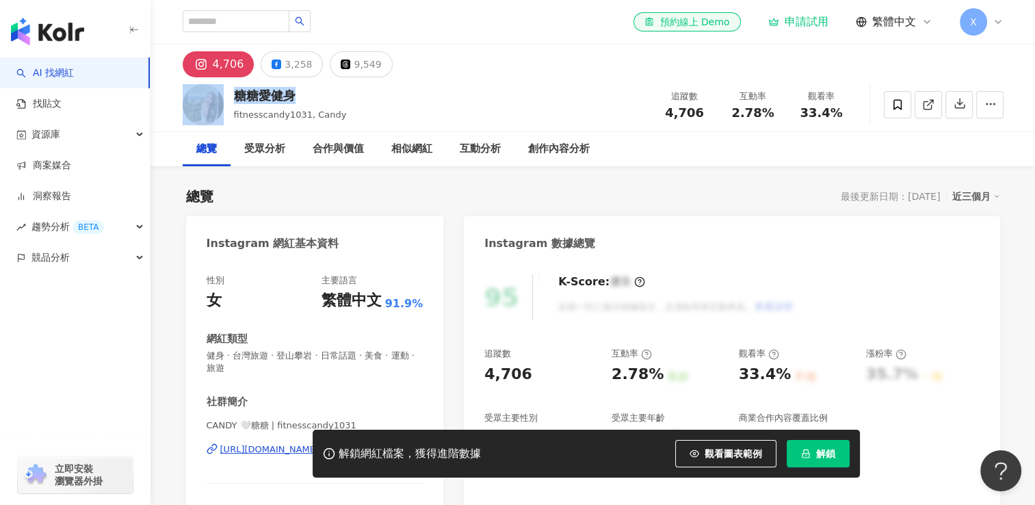
drag, startPoint x: 296, startPoint y: 92, endPoint x: 224, endPoint y: 81, distance: 72.7
click at [224, 81] on div "糖糖愛健身 fitnesscandy1031, Candy 追蹤數 4,706 互動率 2.78% 觀看率 33.4%" at bounding box center [593, 104] width 876 height 54
click at [288, 68] on div "3,258" at bounding box center [298, 64] width 27 height 19
click at [285, 67] on div "3,258" at bounding box center [298, 64] width 27 height 19
click at [287, 66] on div "3,258" at bounding box center [298, 64] width 27 height 19
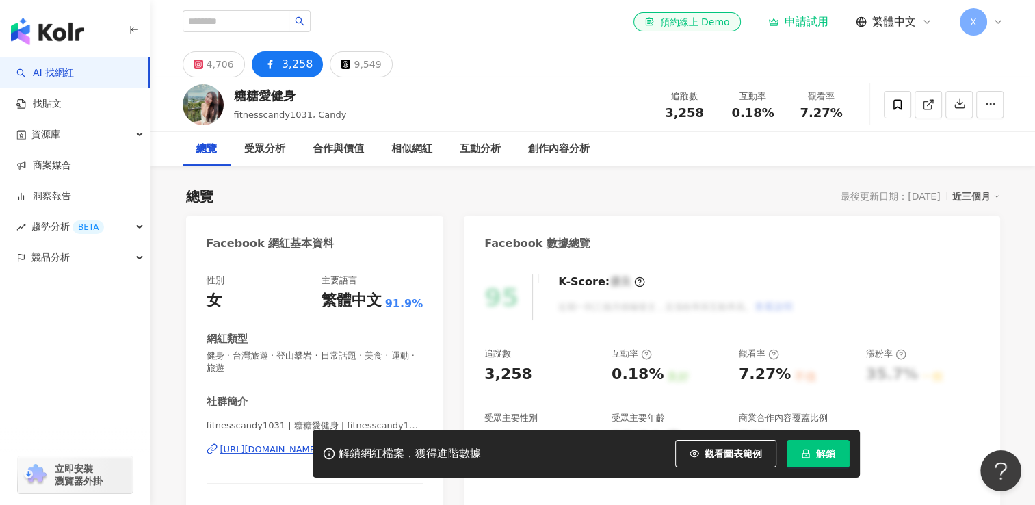
drag, startPoint x: 355, startPoint y: 206, endPoint x: 405, endPoint y: 222, distance: 53.2
drag, startPoint x: 235, startPoint y: 94, endPoint x: 296, endPoint y: 98, distance: 60.4
click at [296, 98] on div "糖糖愛健身" at bounding box center [290, 95] width 113 height 17
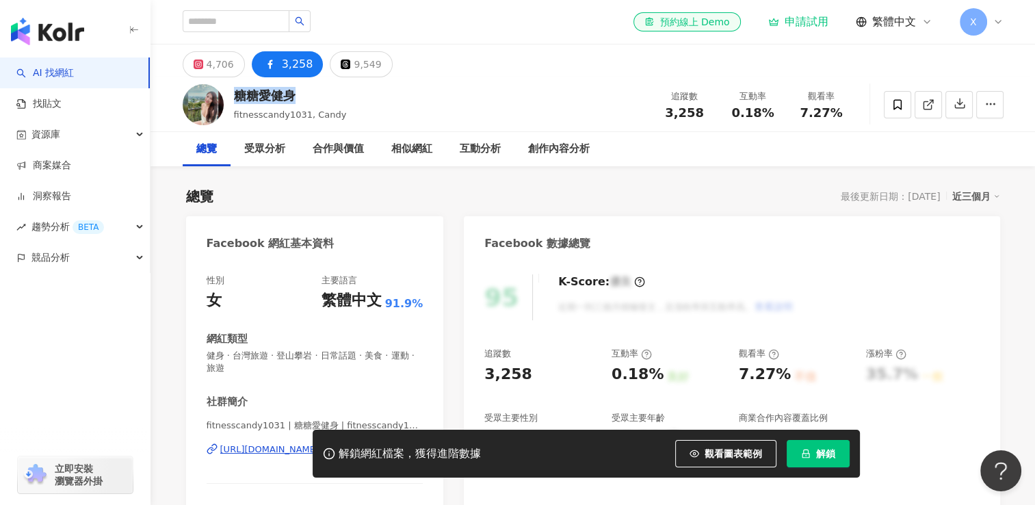
copy div "糖糖愛健身"
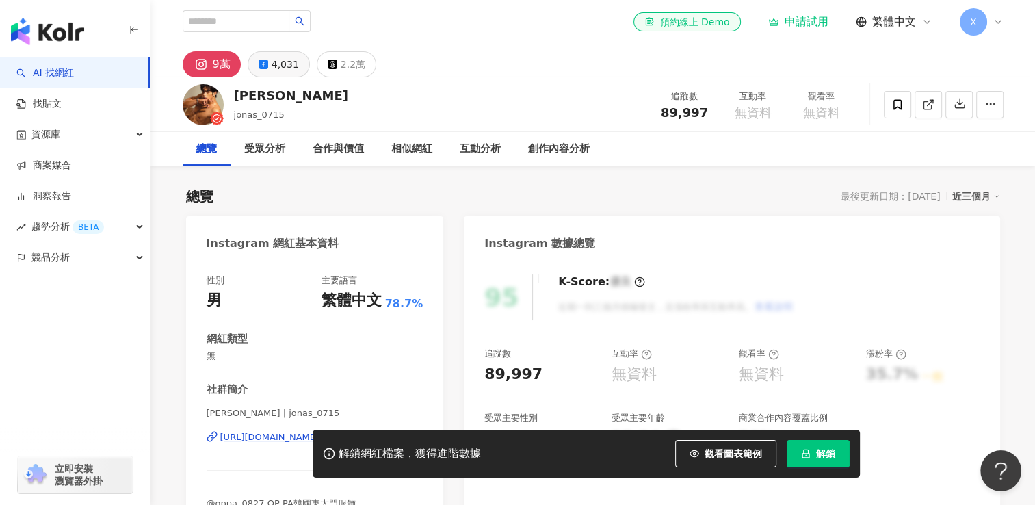
click at [284, 64] on div "4,031" at bounding box center [285, 64] width 27 height 19
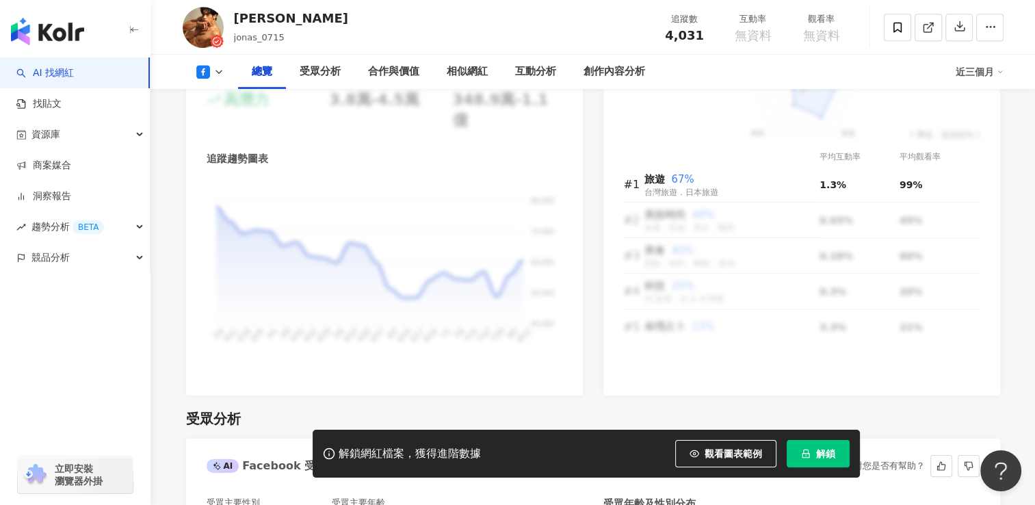
scroll to position [869, 0]
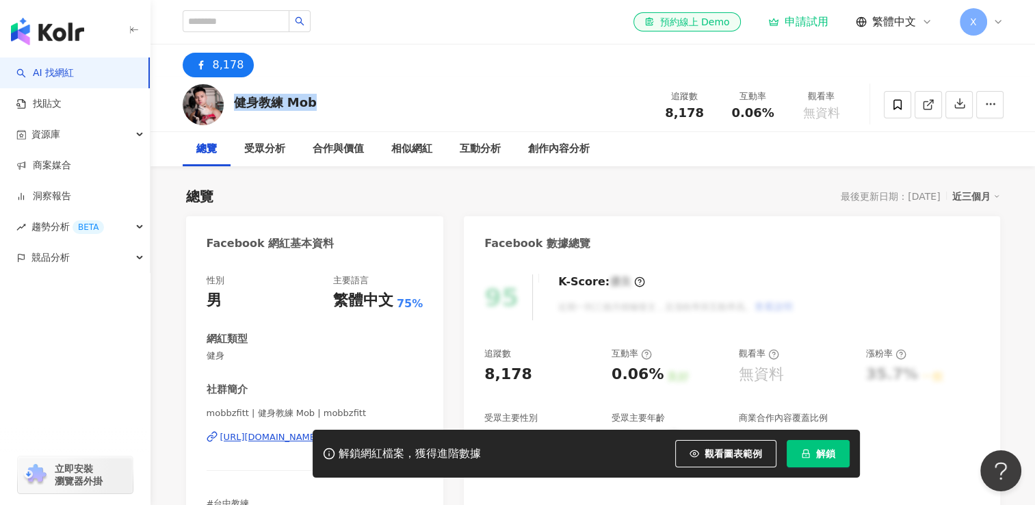
drag, startPoint x: 318, startPoint y: 105, endPoint x: 233, endPoint y: 94, distance: 85.7
click at [233, 94] on div "健身教練 Mob 追蹤數 8,178 互動率 0.06% 觀看率 無資料" at bounding box center [593, 104] width 876 height 54
copy div "健身教練 Mob"
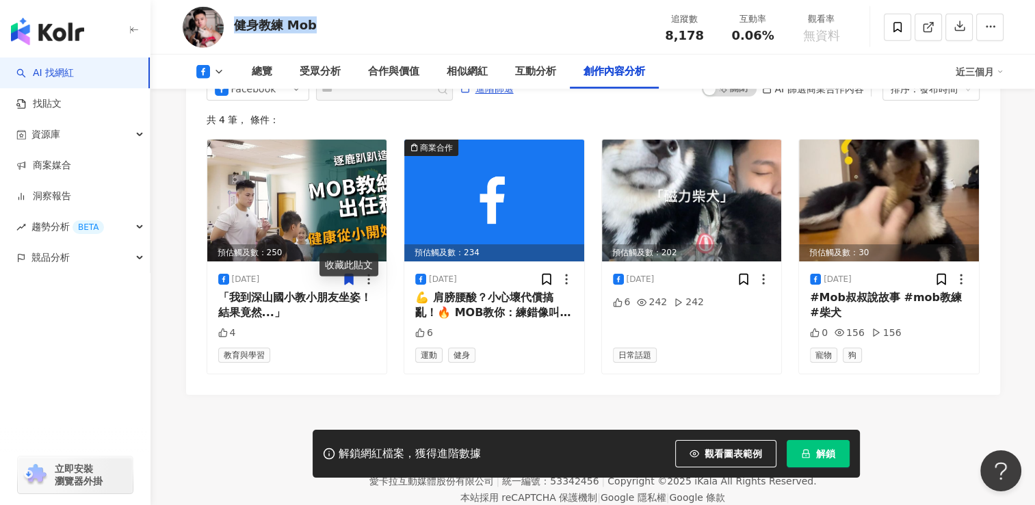
scroll to position [3702, 0]
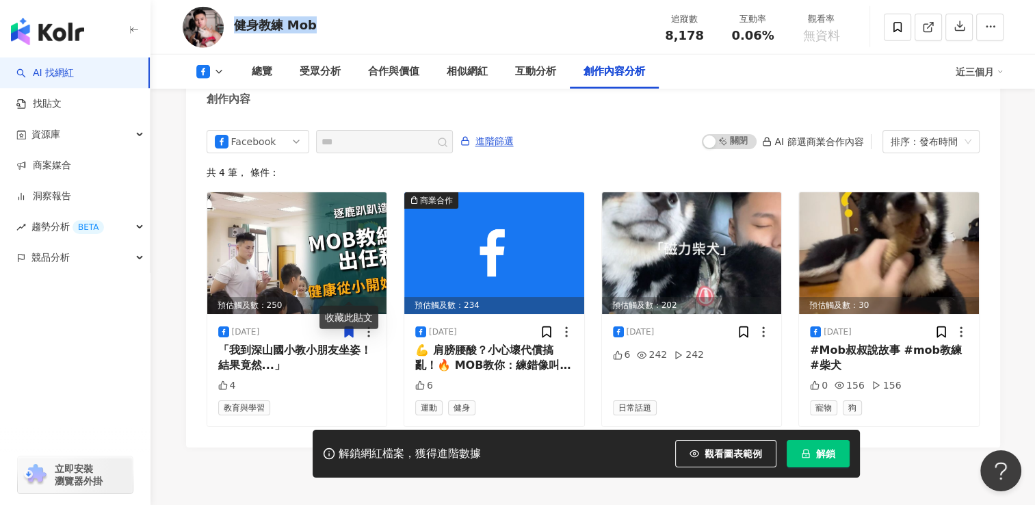
click at [56, 79] on link "AI 找網紅" at bounding box center [44, 73] width 57 height 14
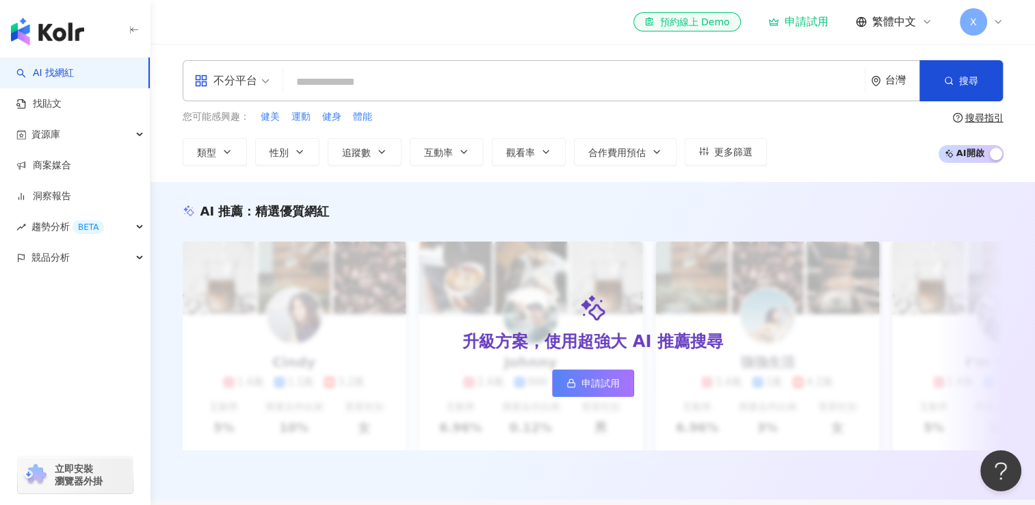
click at [357, 79] on input "search" at bounding box center [574, 82] width 571 height 26
click at [224, 86] on div "不分平台" at bounding box center [225, 81] width 63 height 22
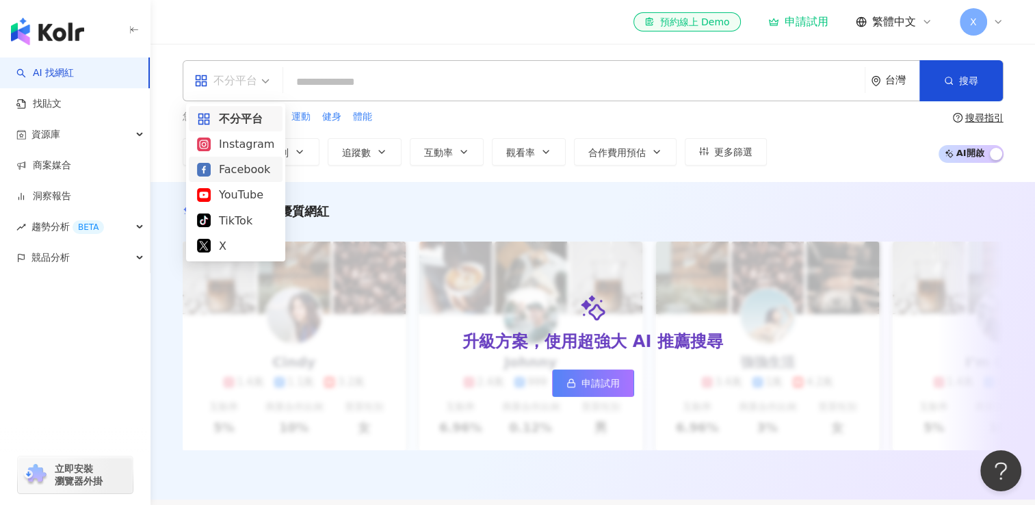
click at [215, 168] on div "Facebook" at bounding box center [235, 169] width 77 height 17
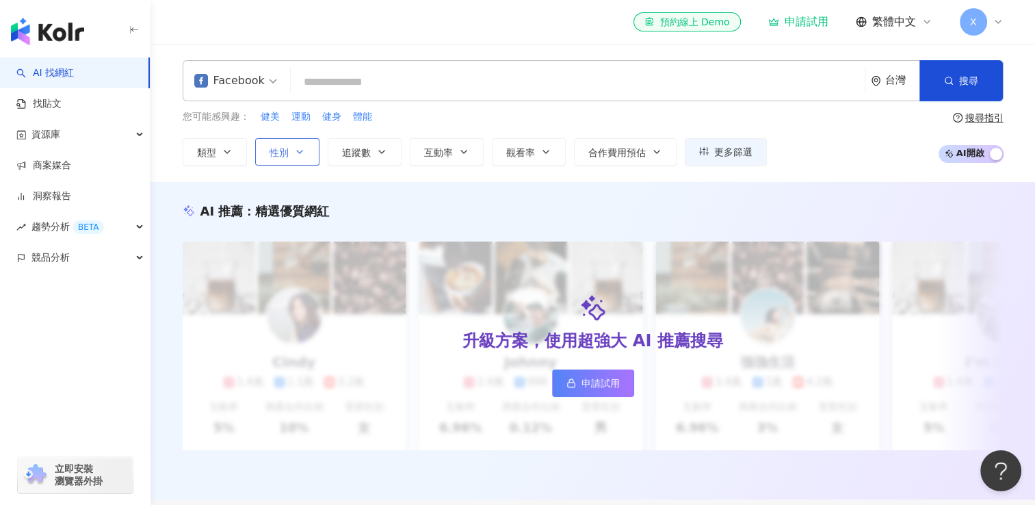
click at [300, 154] on icon "button" at bounding box center [299, 151] width 11 height 11
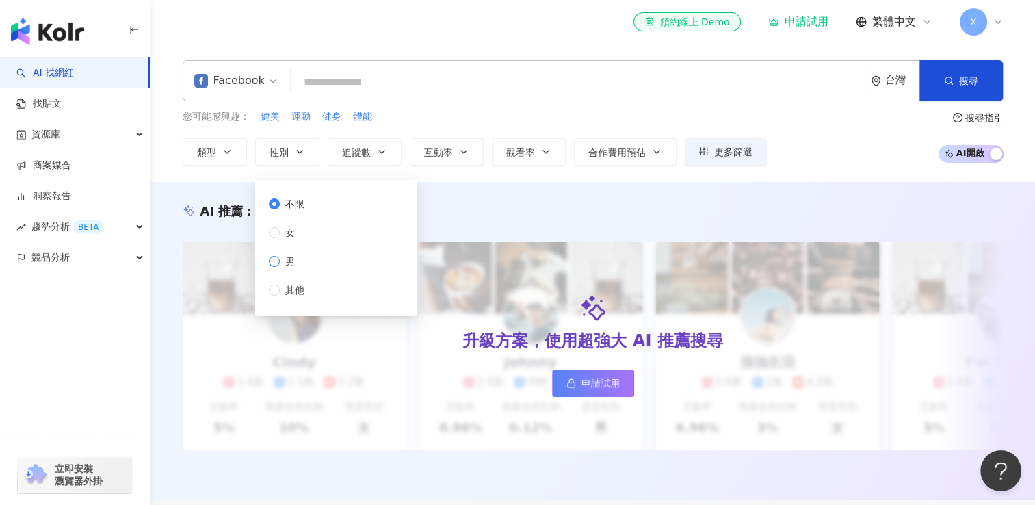
click at [298, 266] on span "男" at bounding box center [290, 261] width 21 height 15
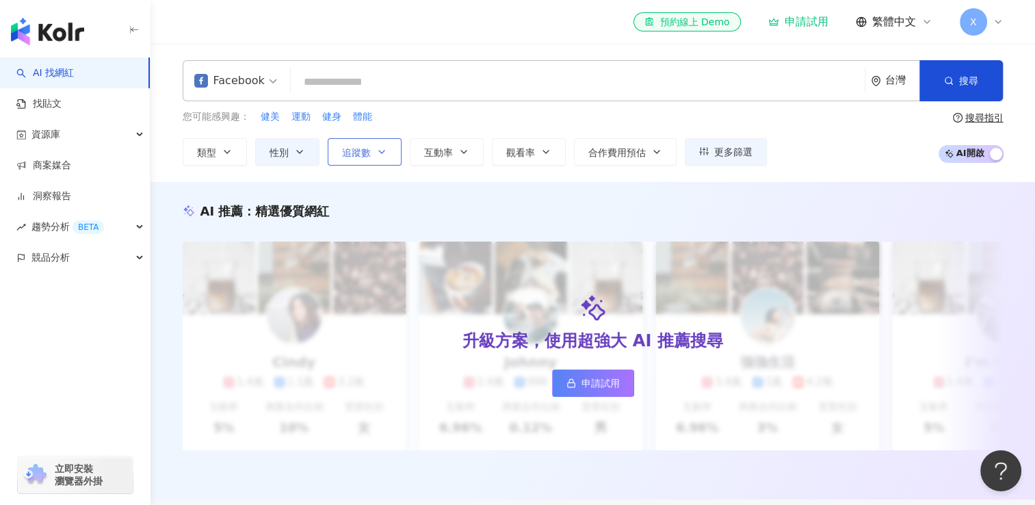
click at [368, 150] on span "追蹤數" at bounding box center [356, 152] width 29 height 11
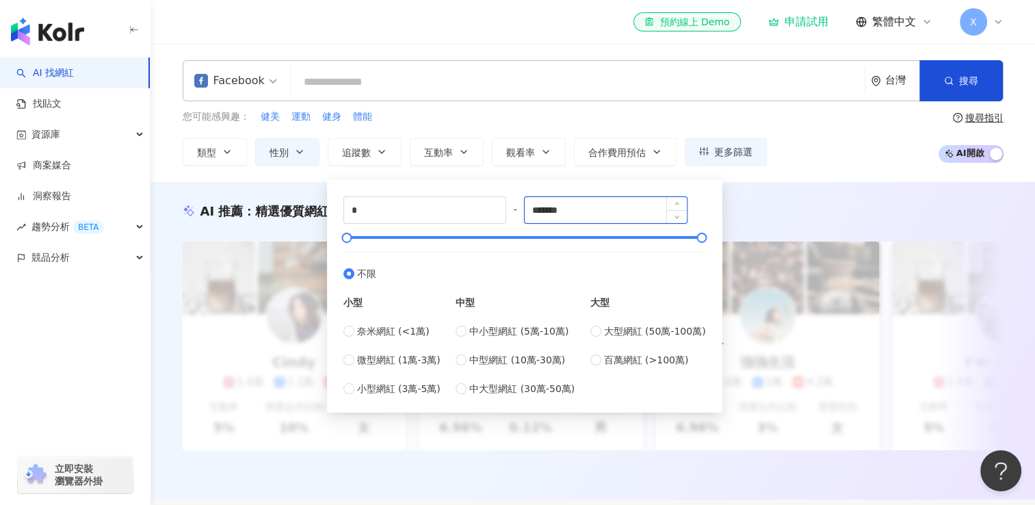
click at [591, 210] on input "*******" at bounding box center [606, 210] width 162 height 26
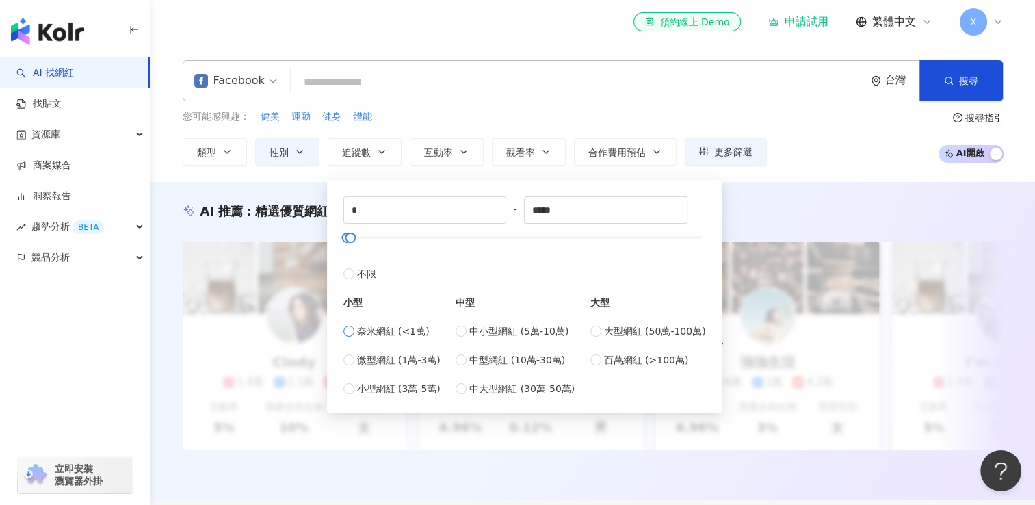
type input "****"
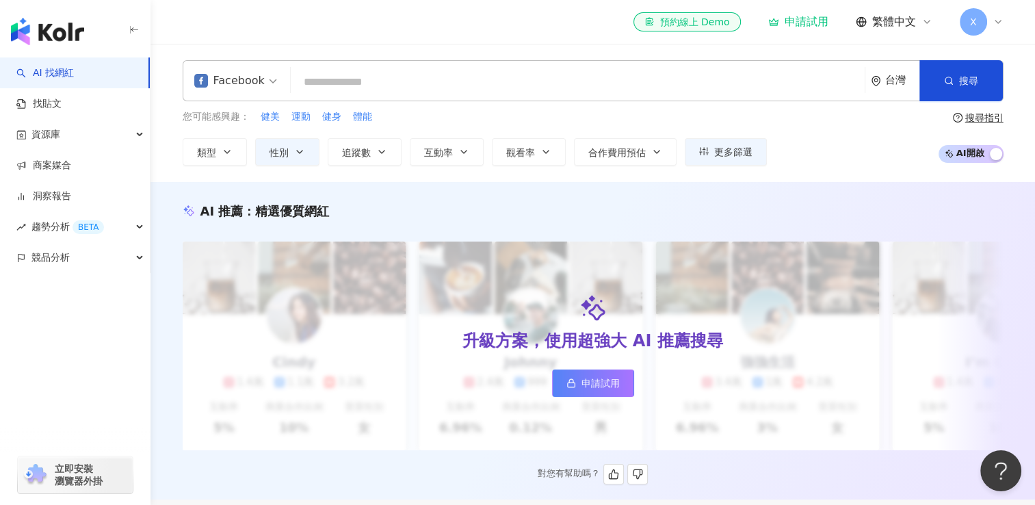
click at [747, 263] on div "升級方案，使用超強大 AI 推薦搜尋 申請試用" at bounding box center [593, 346] width 821 height 209
click at [362, 159] on button "追蹤數" at bounding box center [365, 151] width 74 height 27
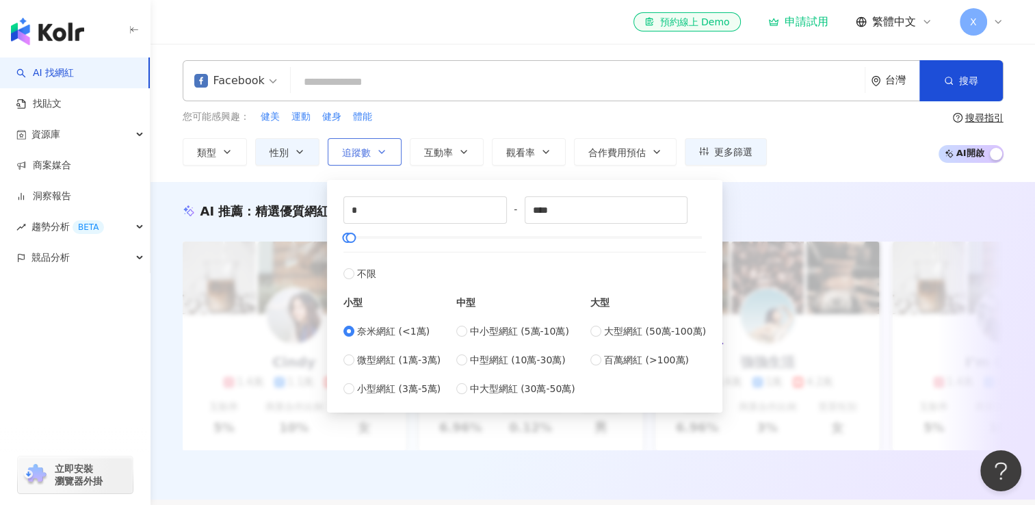
click at [362, 159] on button "追蹤數" at bounding box center [365, 151] width 74 height 27
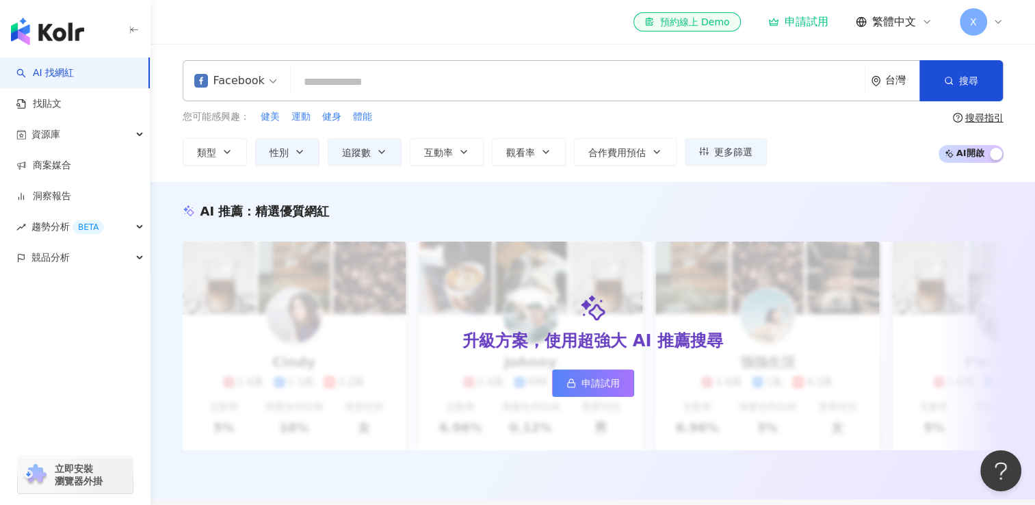
click at [323, 90] on input "search" at bounding box center [577, 82] width 563 height 26
click at [303, 117] on span "運動" at bounding box center [301, 117] width 19 height 14
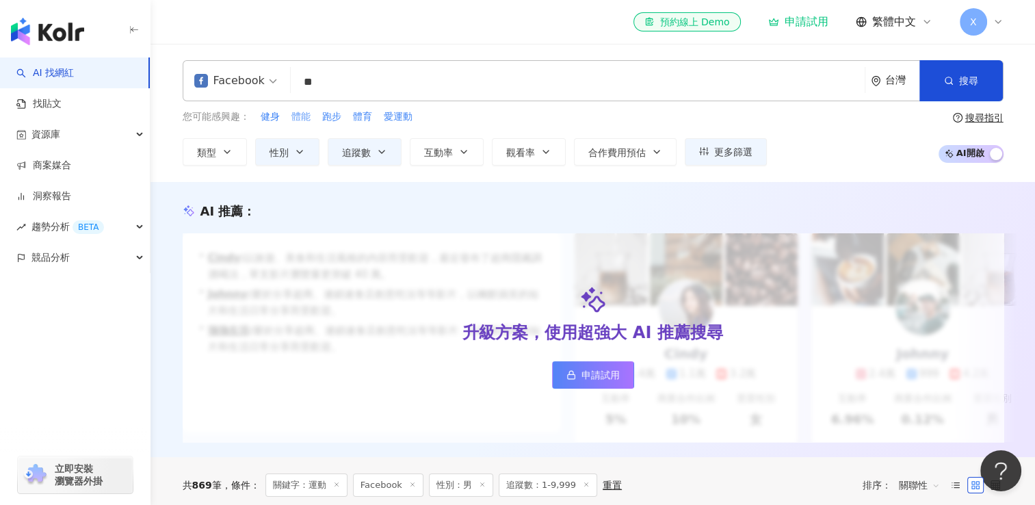
click at [299, 118] on span "體能" at bounding box center [301, 117] width 19 height 14
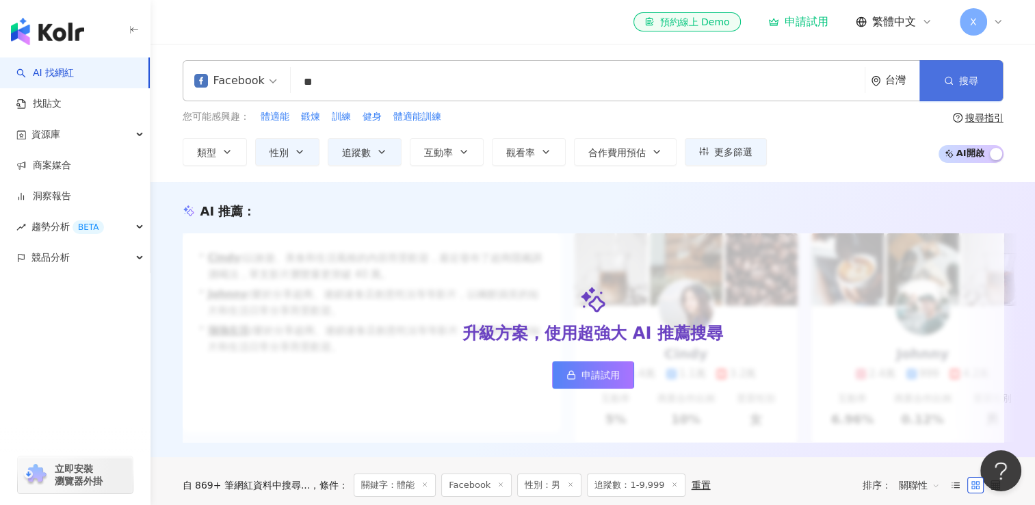
click at [945, 90] on button "搜尋" at bounding box center [961, 80] width 83 height 41
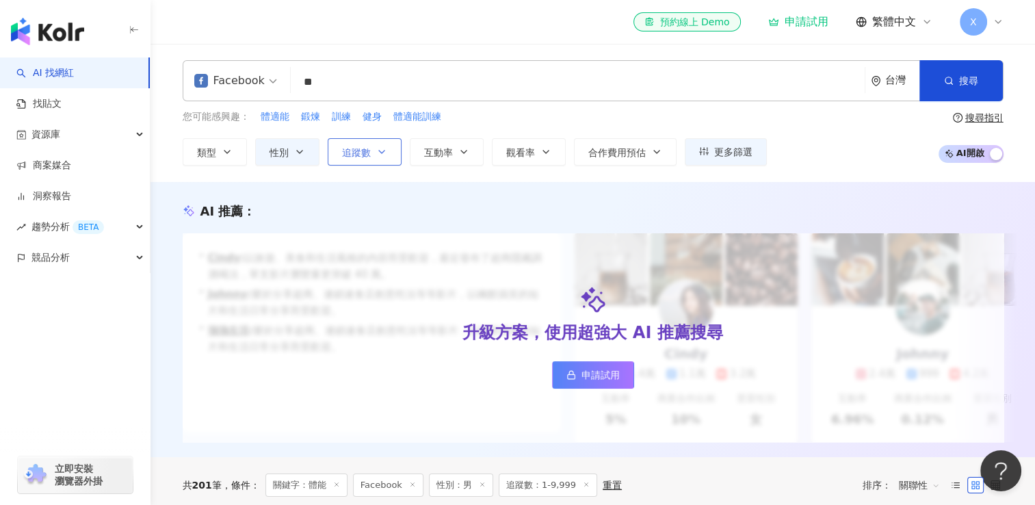
click at [378, 146] on icon "button" at bounding box center [381, 151] width 11 height 11
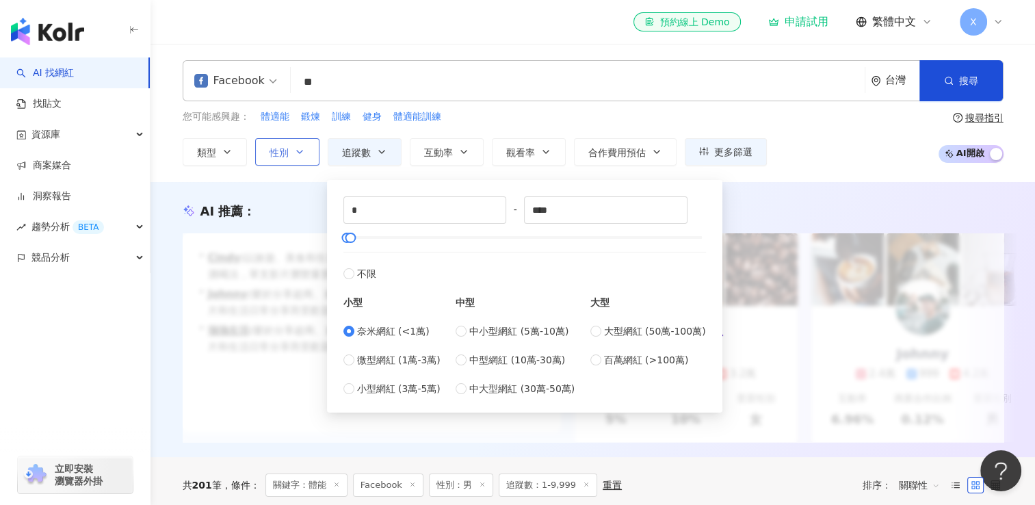
click at [301, 149] on icon "button" at bounding box center [299, 151] width 11 height 11
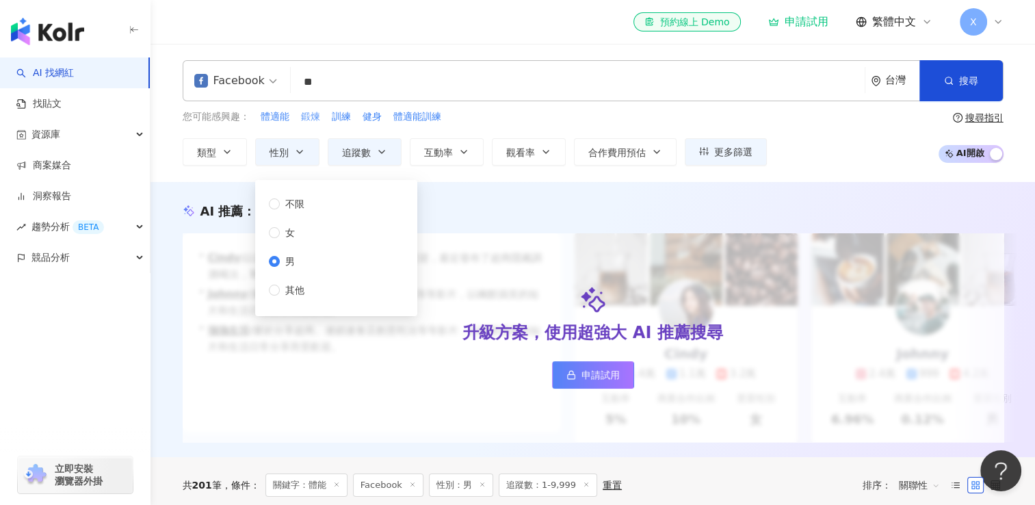
click at [309, 117] on span "鍛煉" at bounding box center [310, 117] width 19 height 14
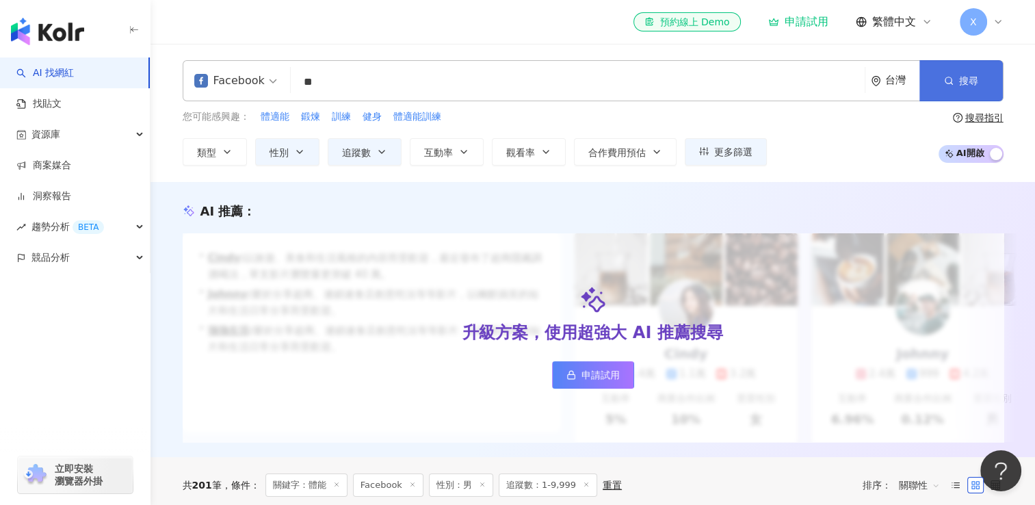
click at [958, 77] on button "搜尋" at bounding box center [961, 80] width 83 height 41
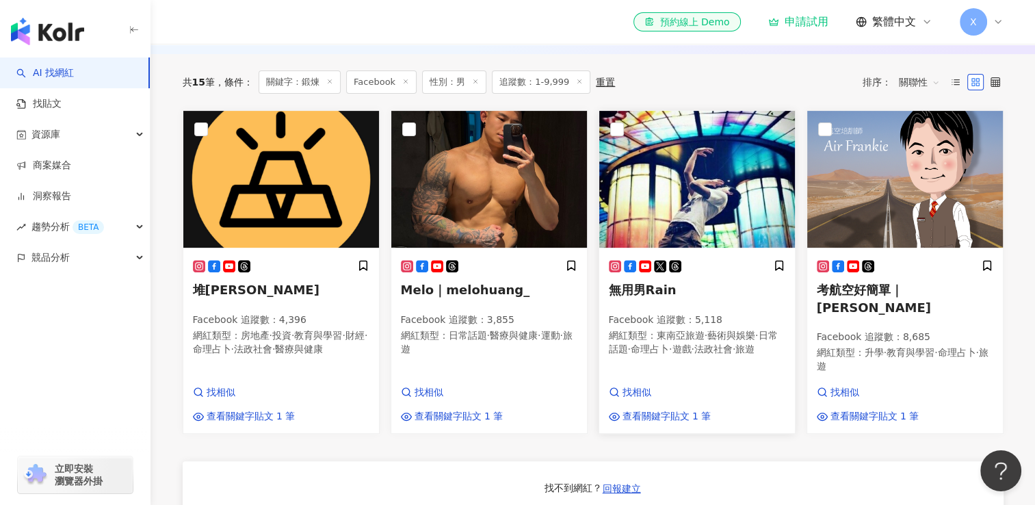
scroll to position [397, 0]
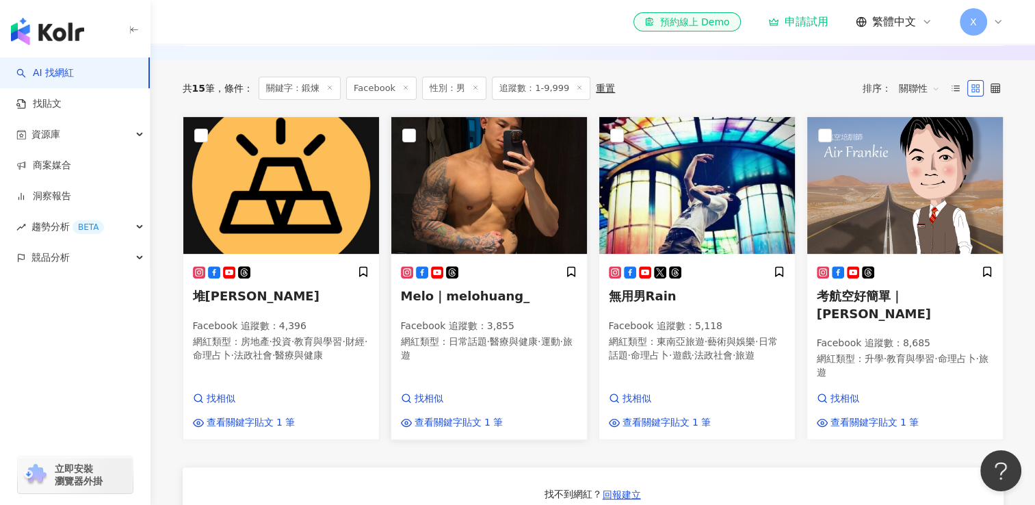
click at [460, 303] on span "Melo｜melohuang_" at bounding box center [465, 296] width 129 height 14
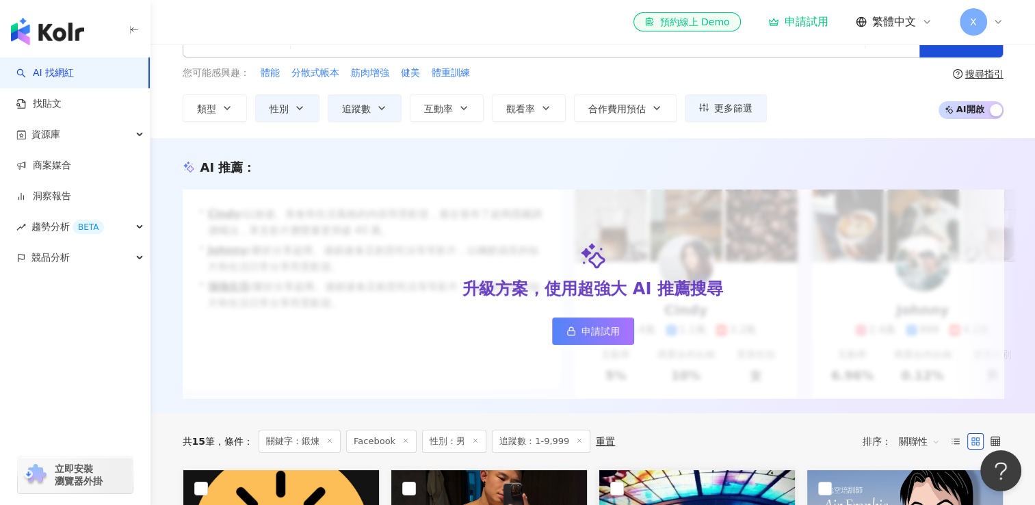
scroll to position [0, 0]
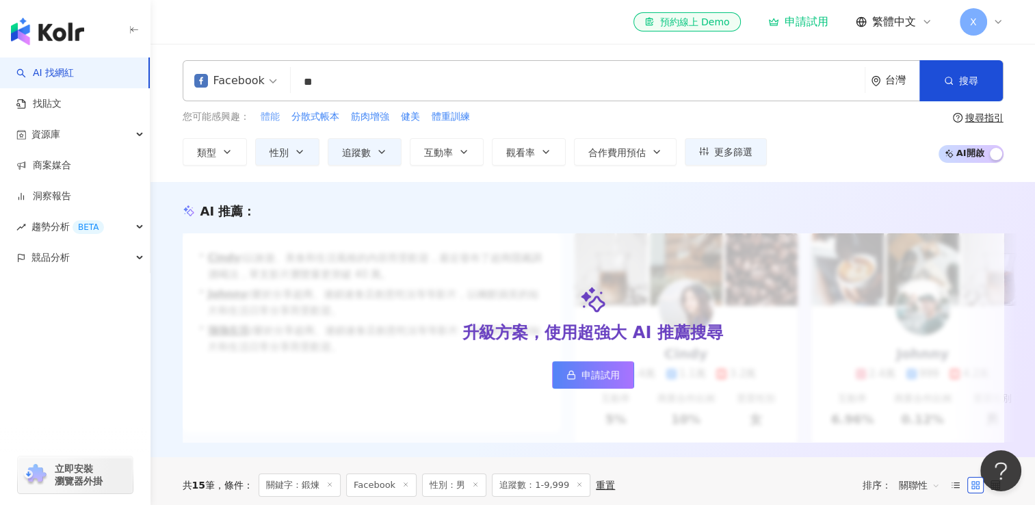
click at [269, 113] on span "體能" at bounding box center [270, 117] width 19 height 14
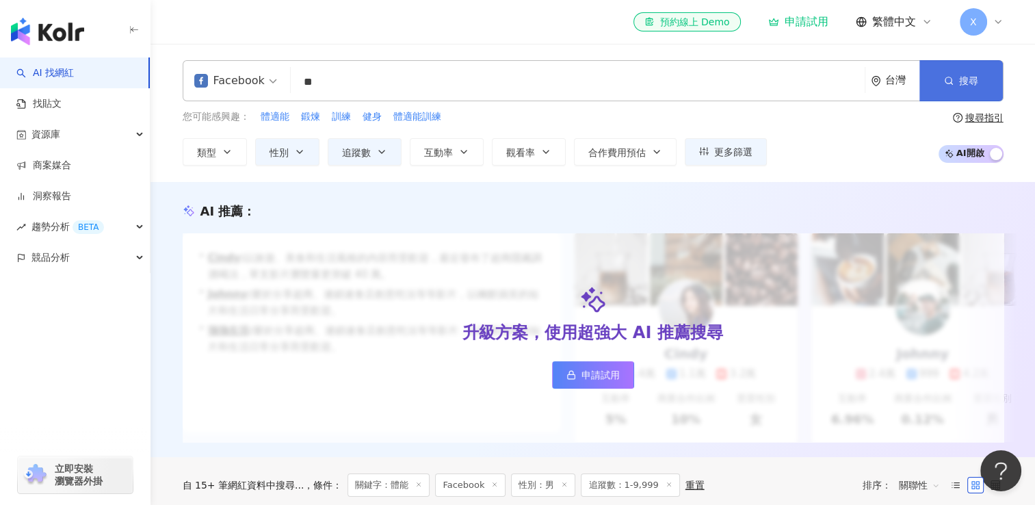
click at [950, 89] on button "搜尋" at bounding box center [961, 80] width 83 height 41
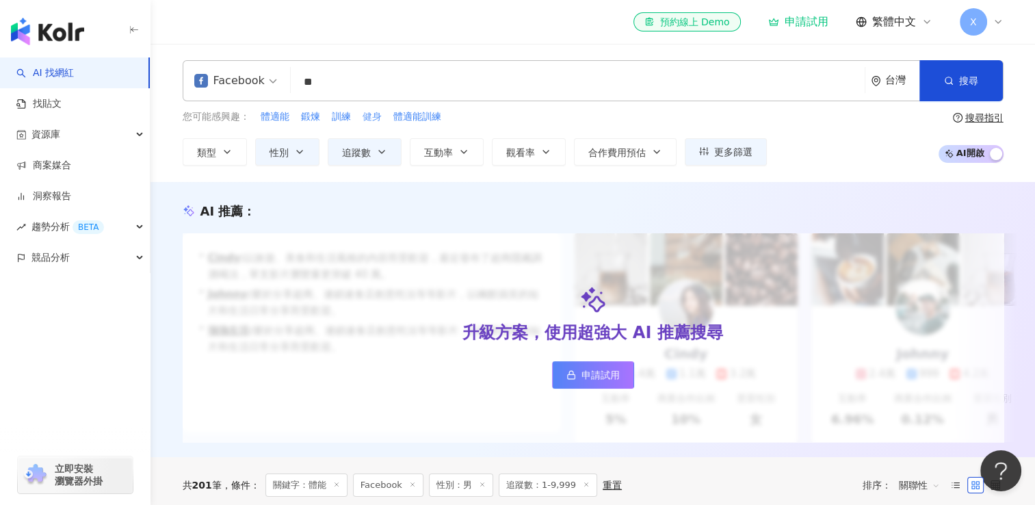
click at [369, 116] on span "健身" at bounding box center [372, 117] width 19 height 14
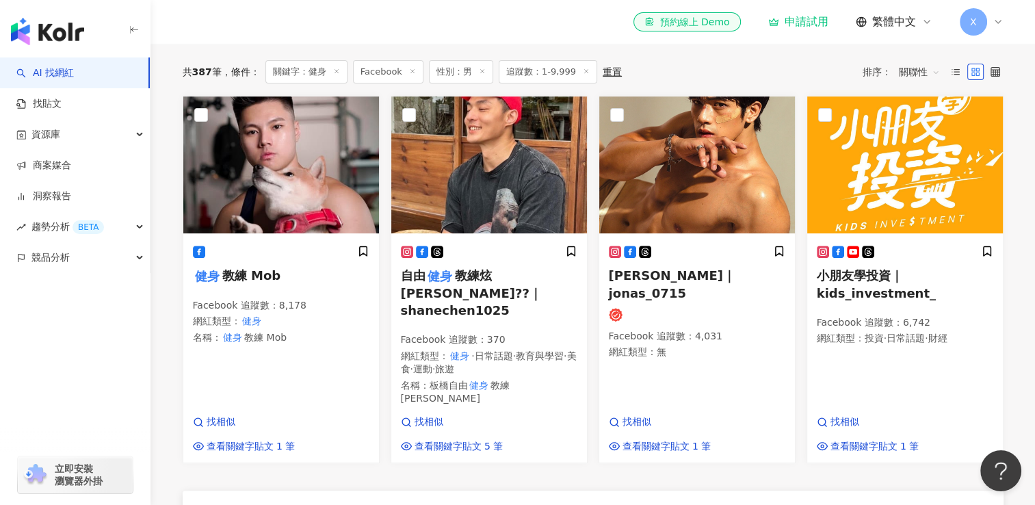
scroll to position [402, 0]
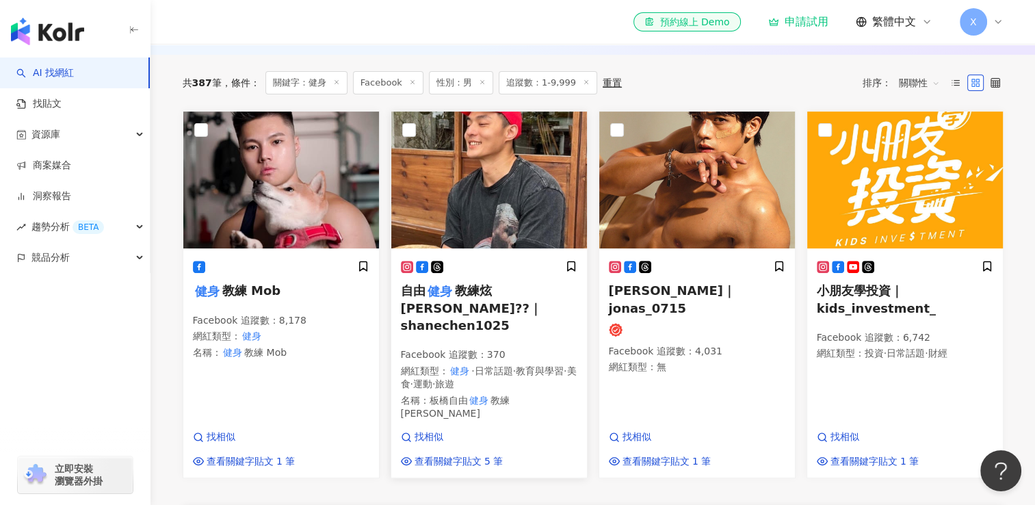
click at [461, 307] on span "教練炫Shane??｜shanechen1025" at bounding box center [471, 307] width 141 height 49
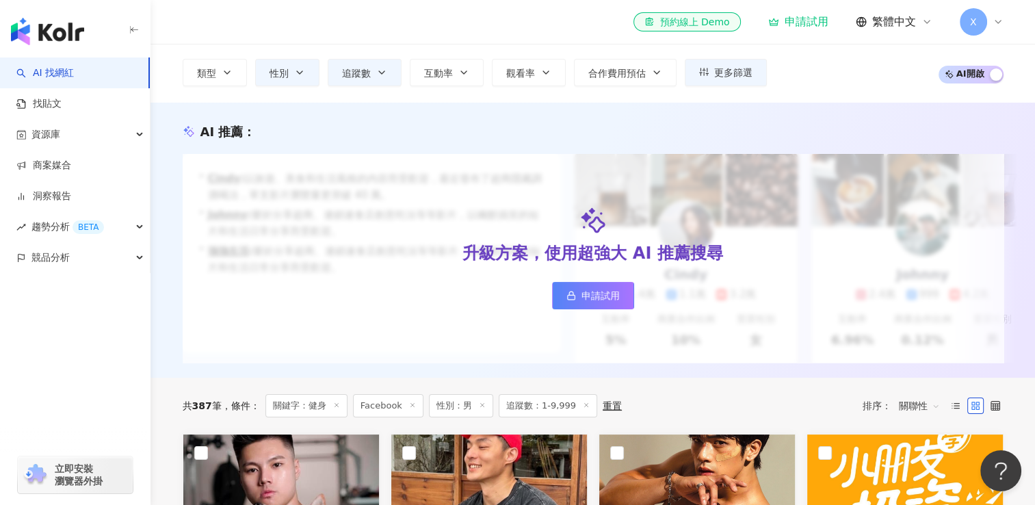
scroll to position [0, 0]
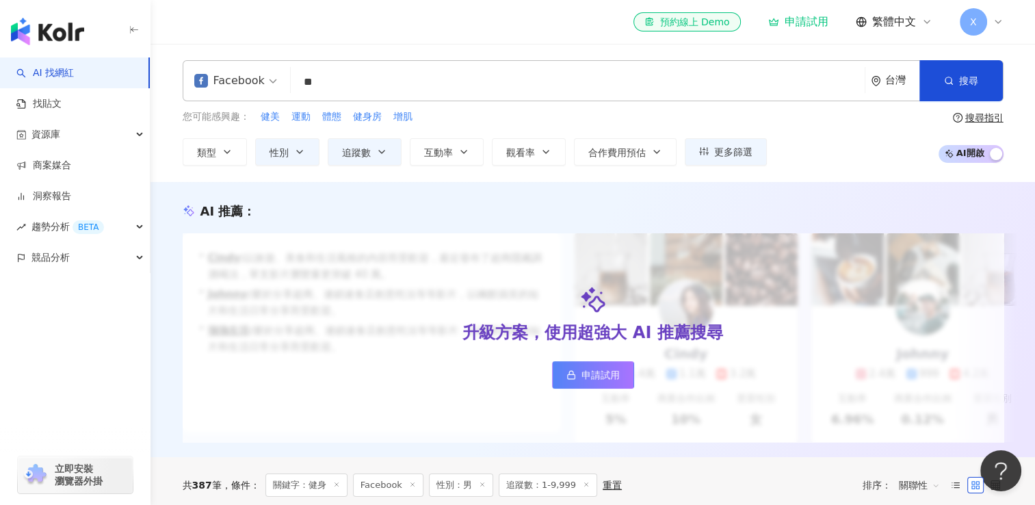
click at [241, 85] on div "Facebook" at bounding box center [229, 81] width 70 height 22
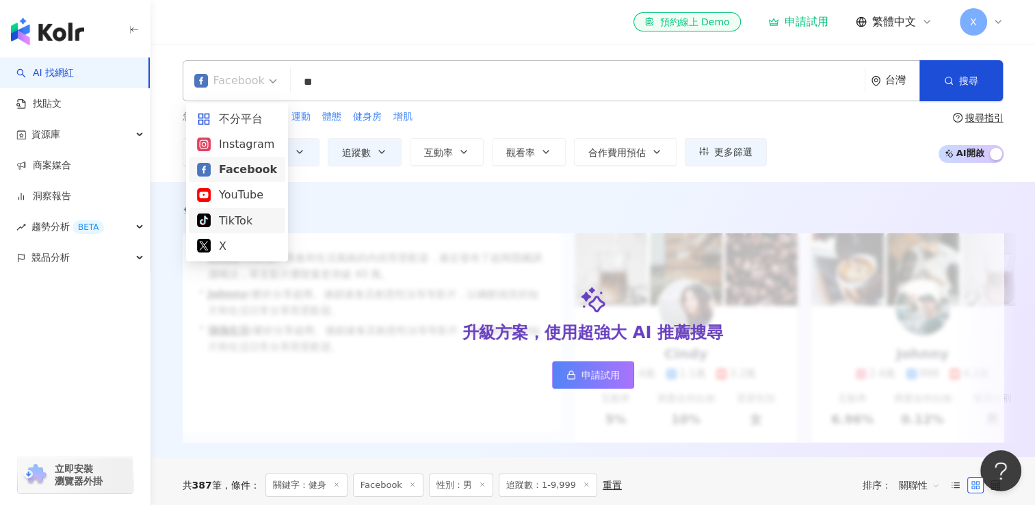
click at [350, 70] on input "**" at bounding box center [577, 82] width 563 height 26
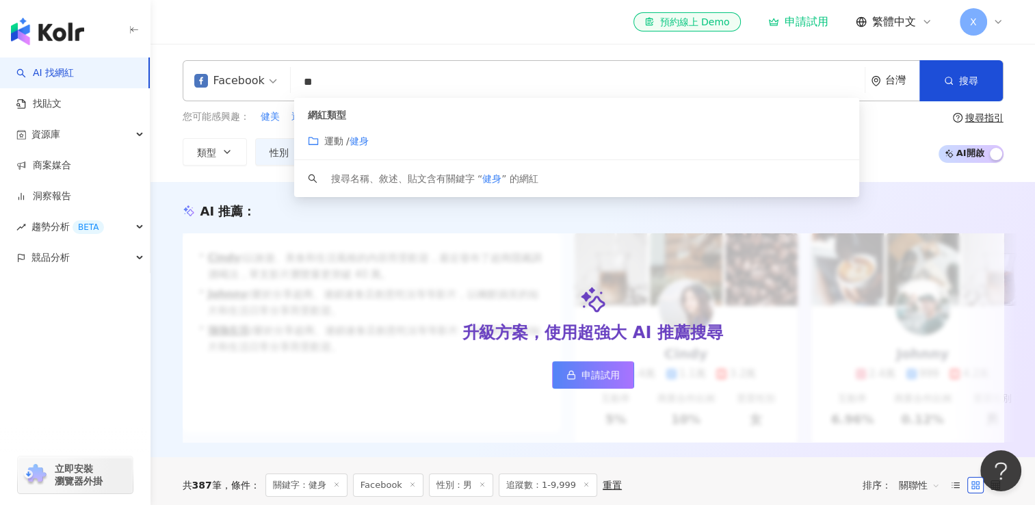
type input "*"
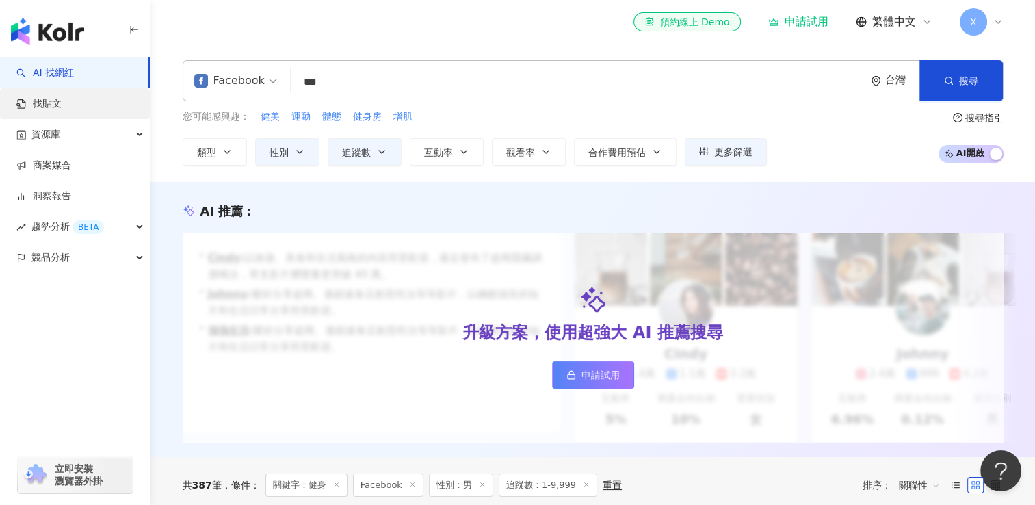
type input "***"
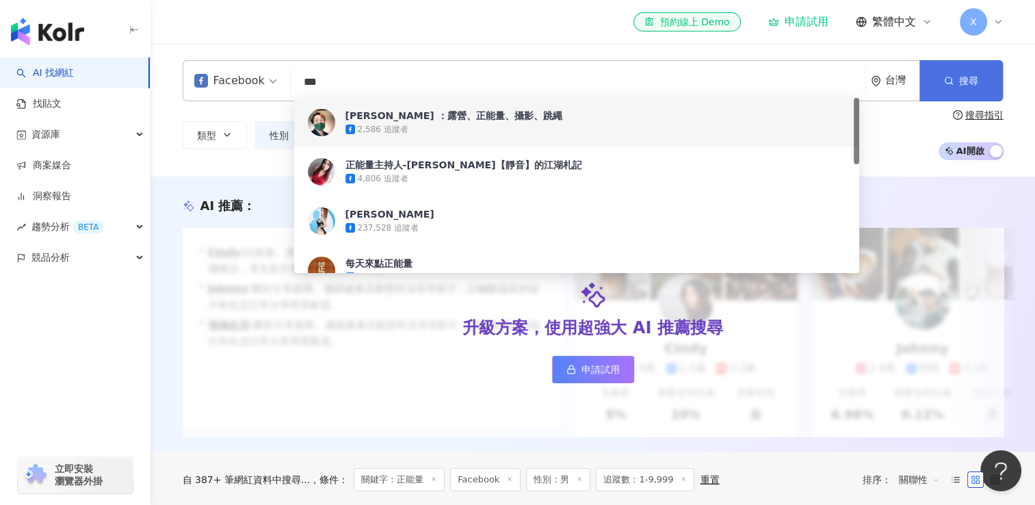
click at [936, 86] on button "搜尋" at bounding box center [961, 80] width 83 height 41
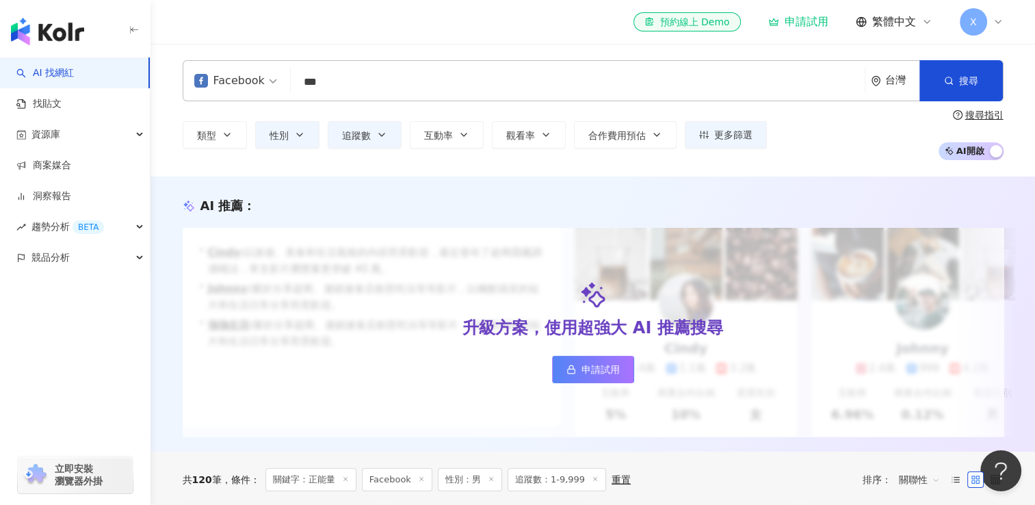
click at [351, 87] on input "***" at bounding box center [577, 82] width 563 height 26
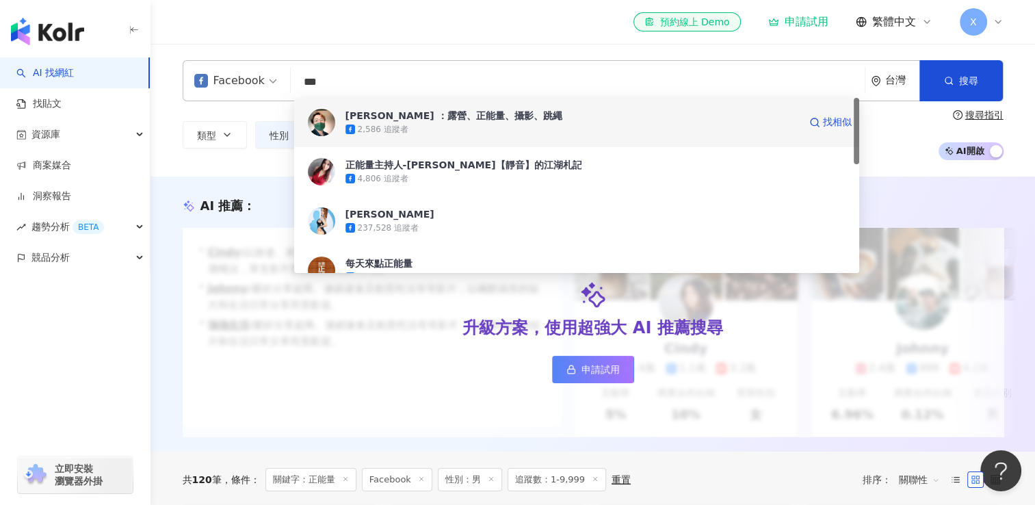
click at [357, 123] on div "2,586 追蹤者" at bounding box center [573, 130] width 454 height 14
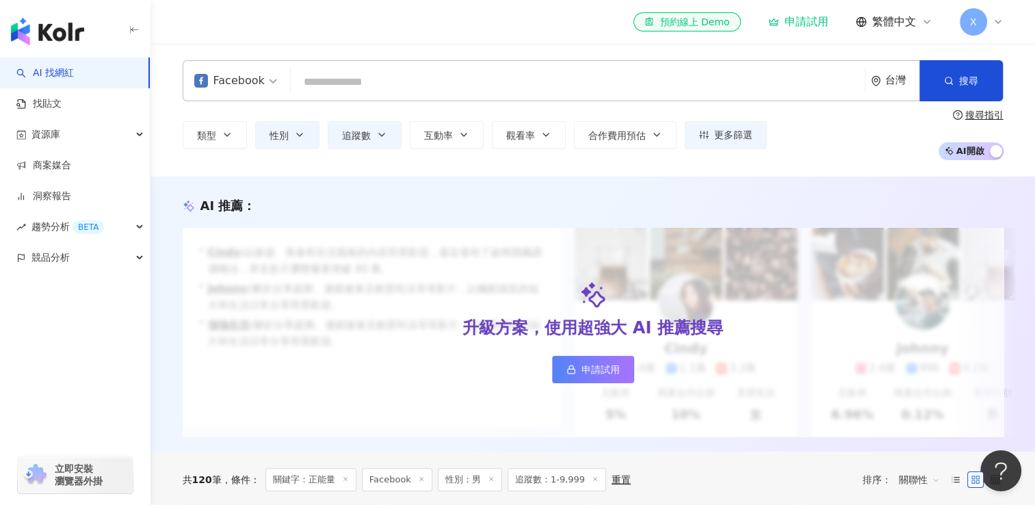
click at [368, 82] on input "search" at bounding box center [577, 82] width 563 height 26
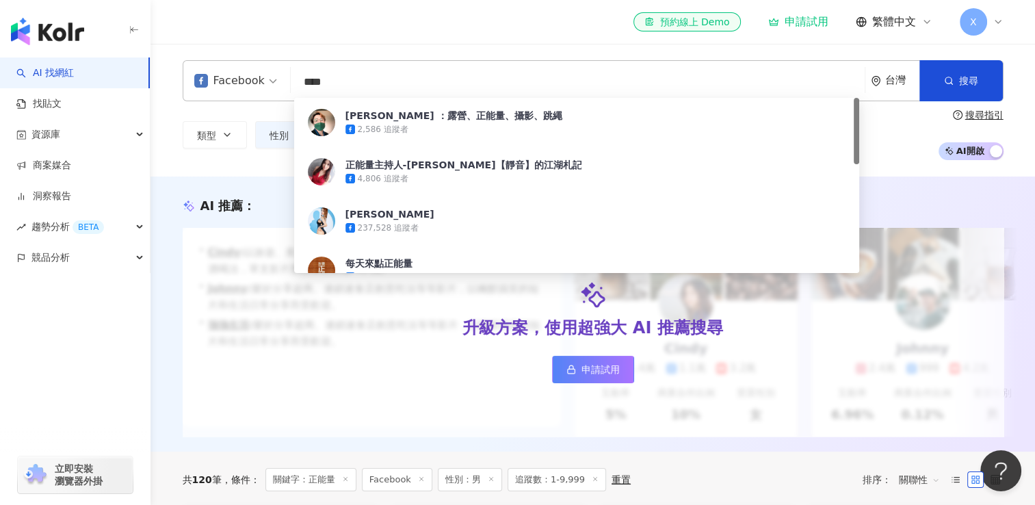
type input "***"
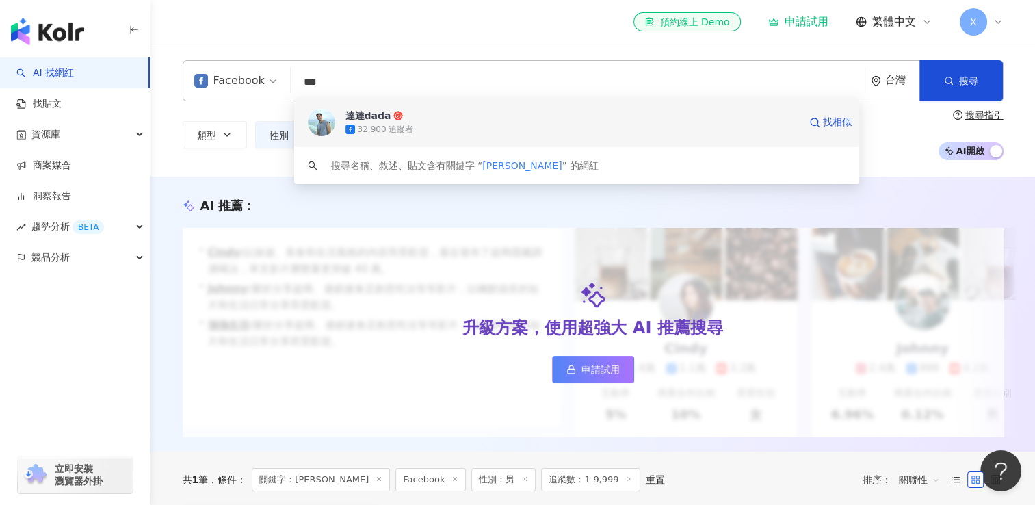
click at [595, 119] on span "達達dada" at bounding box center [573, 116] width 454 height 14
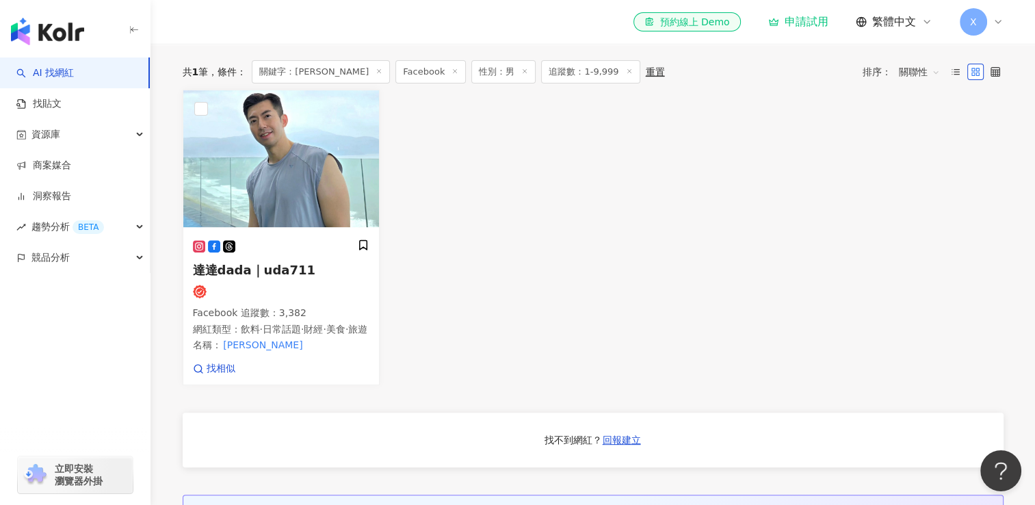
scroll to position [417, 0]
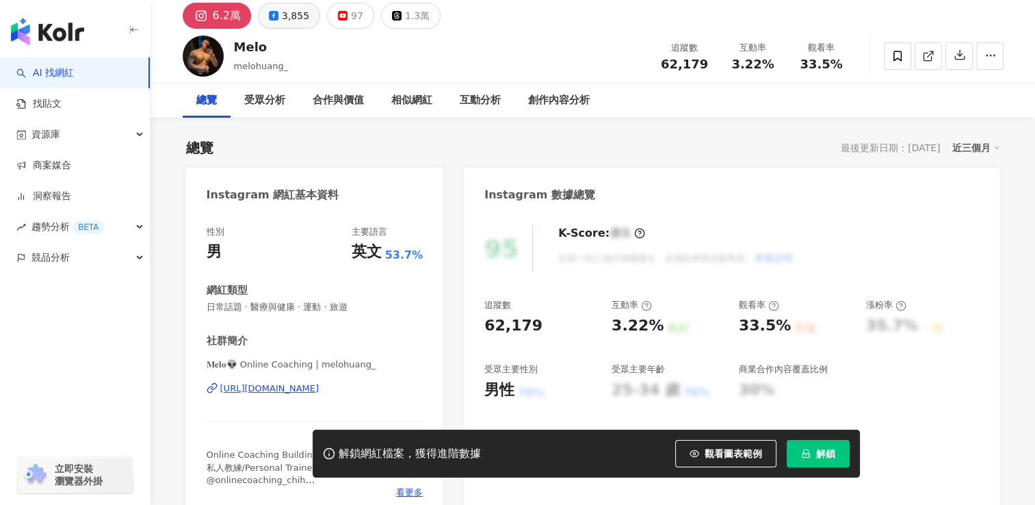
click at [287, 25] on div "3,855" at bounding box center [295, 15] width 27 height 19
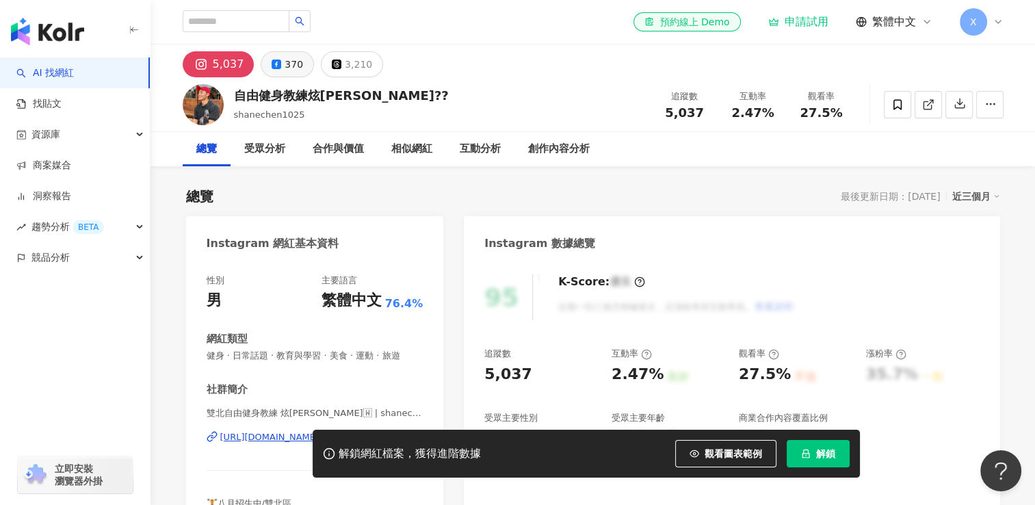
click at [274, 64] on rect at bounding box center [277, 64] width 6 height 6
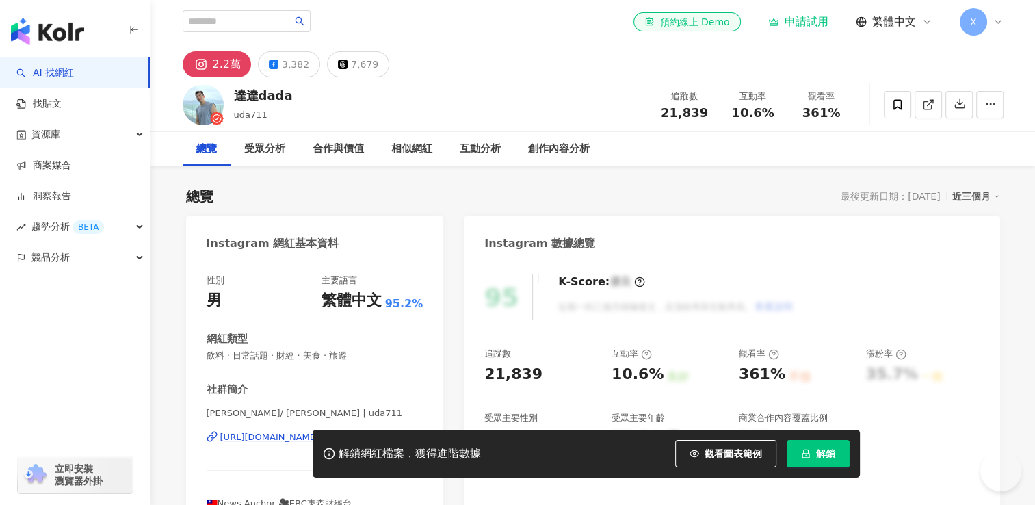
click at [291, 70] on div "3,382" at bounding box center [295, 64] width 27 height 19
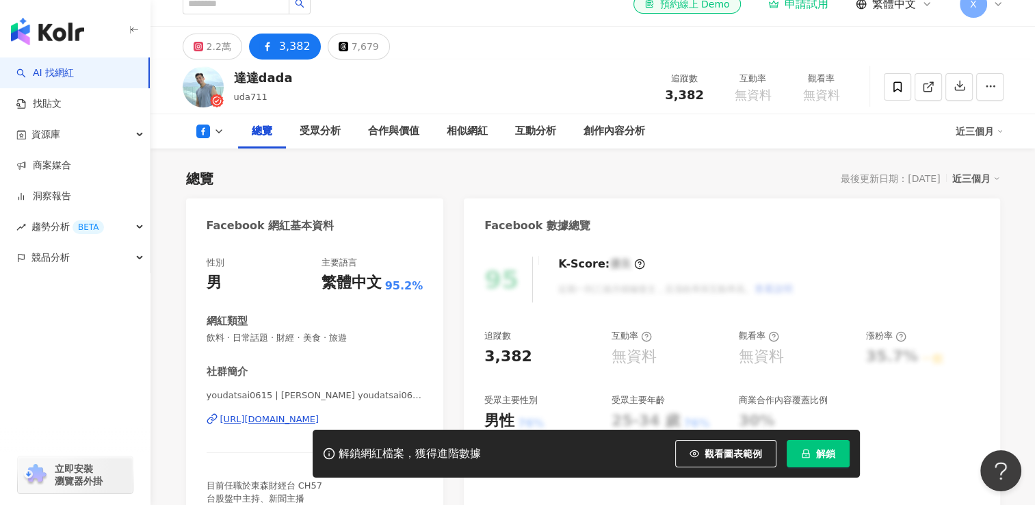
scroll to position [81, 0]
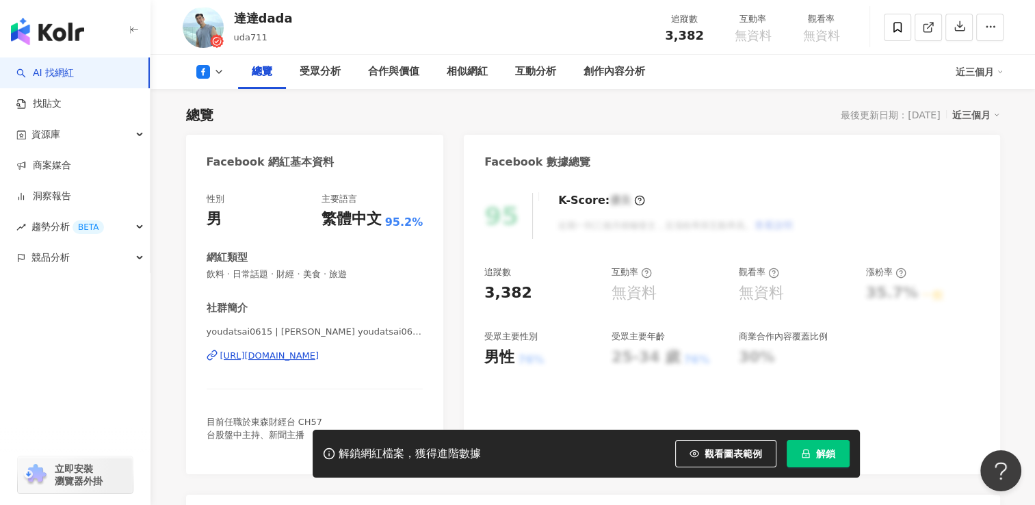
click at [285, 355] on div "[URL][DOMAIN_NAME]" at bounding box center [269, 356] width 99 height 12
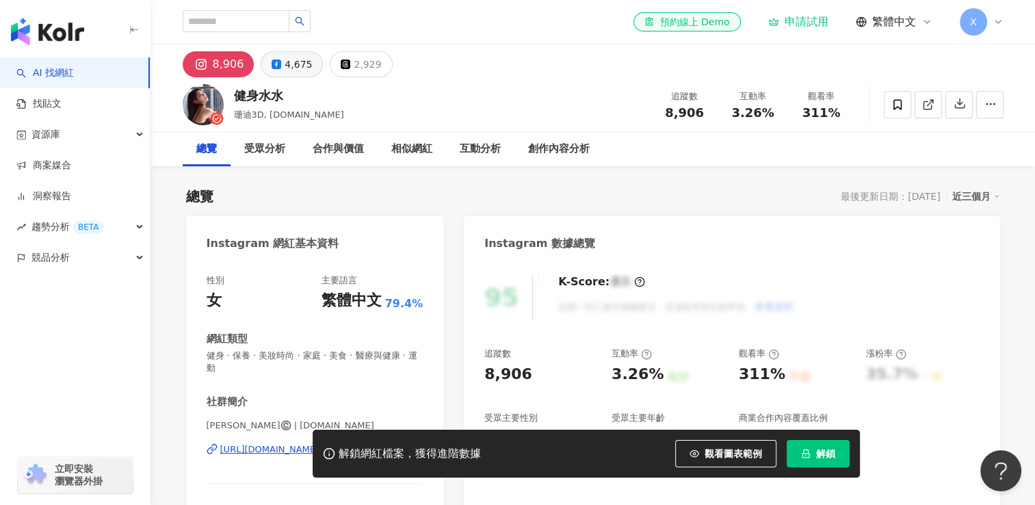
click at [297, 62] on div "4,675" at bounding box center [298, 64] width 27 height 19
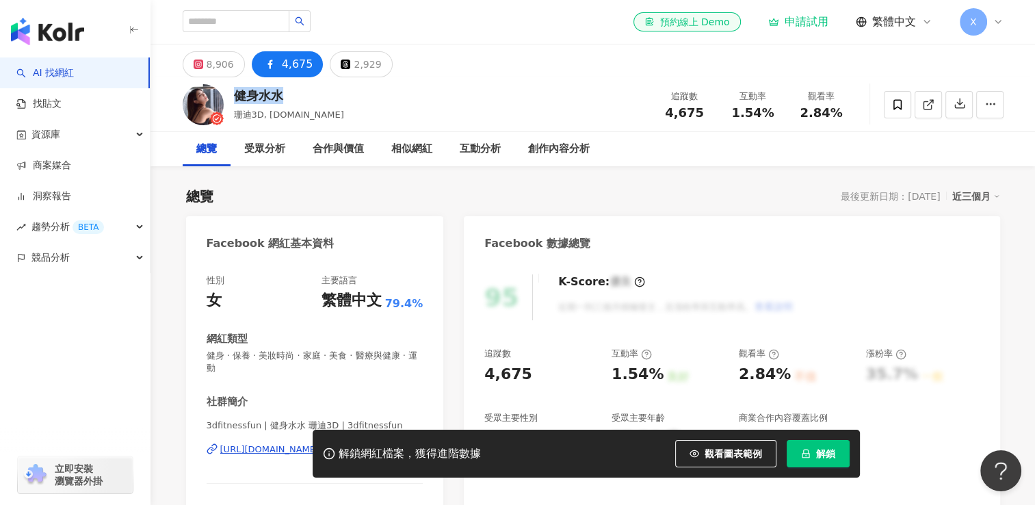
drag, startPoint x: 284, startPoint y: 97, endPoint x: 237, endPoint y: 90, distance: 47.0
click at [237, 90] on div "健身水水" at bounding box center [289, 95] width 110 height 17
copy div "健身水水"
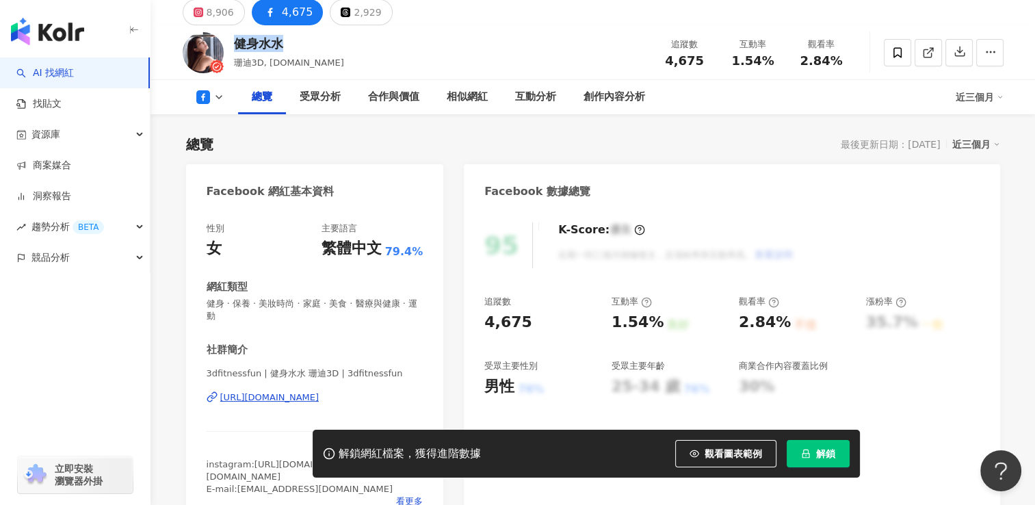
scroll to position [139, 0]
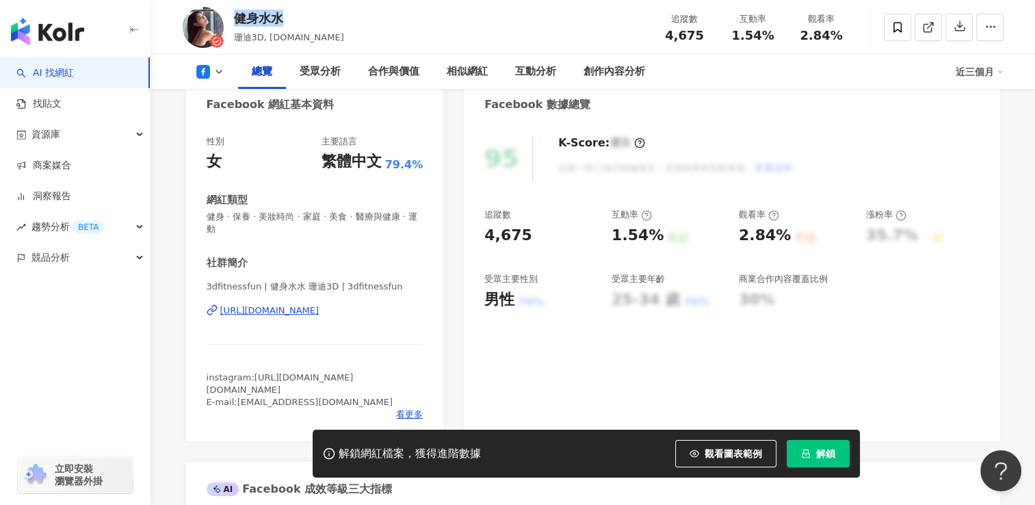
click at [320, 310] on div "[URL][DOMAIN_NAME]" at bounding box center [269, 311] width 99 height 12
click at [213, 311] on icon at bounding box center [213, 309] width 5 height 6
